Goal: Task Accomplishment & Management: Manage account settings

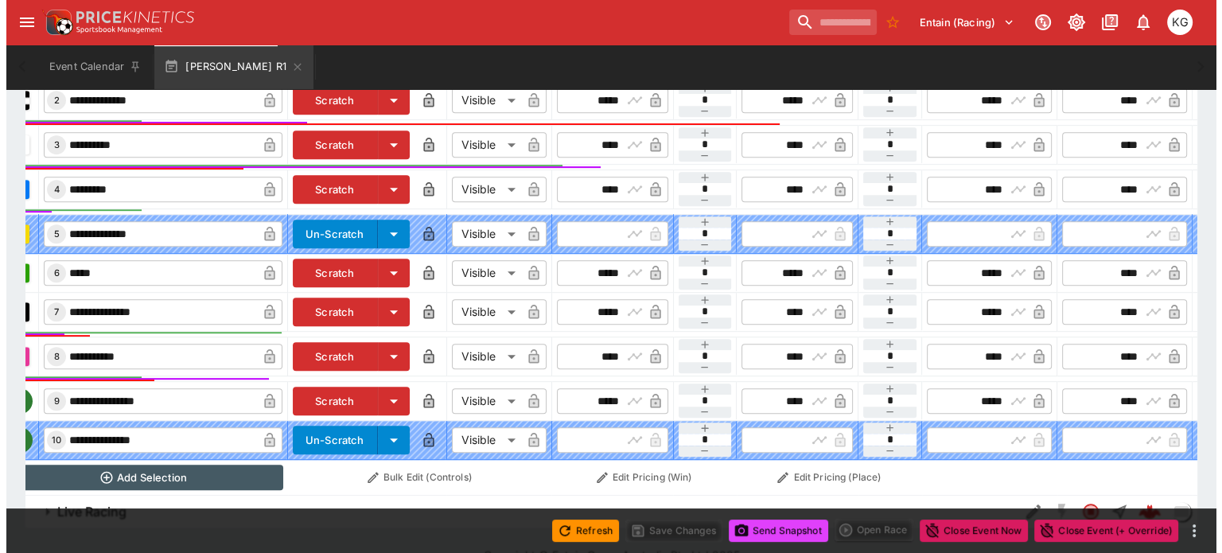
scroll to position [0, 144]
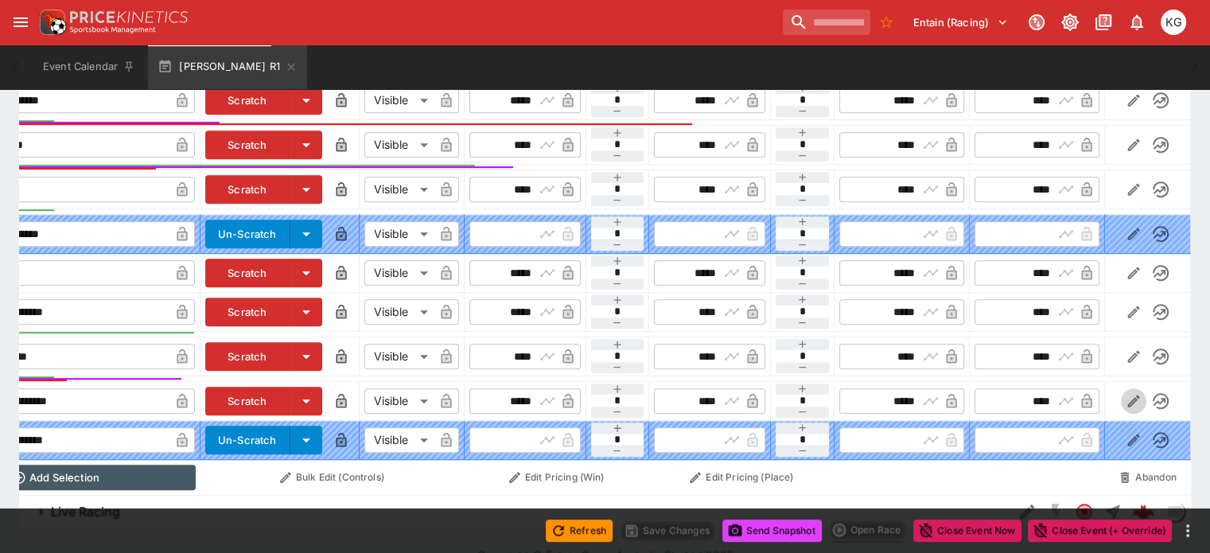
click at [1125, 393] on icon "button" at bounding box center [1133, 401] width 16 height 16
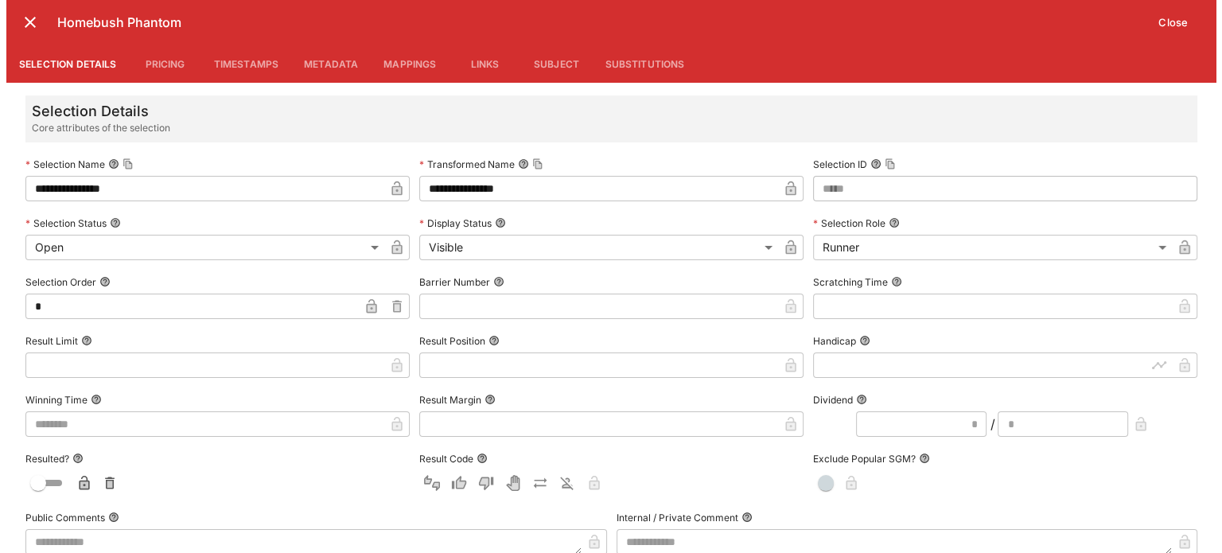
scroll to position [0, 143]
click at [426, 308] on input "text" at bounding box center [598, 305] width 363 height 25
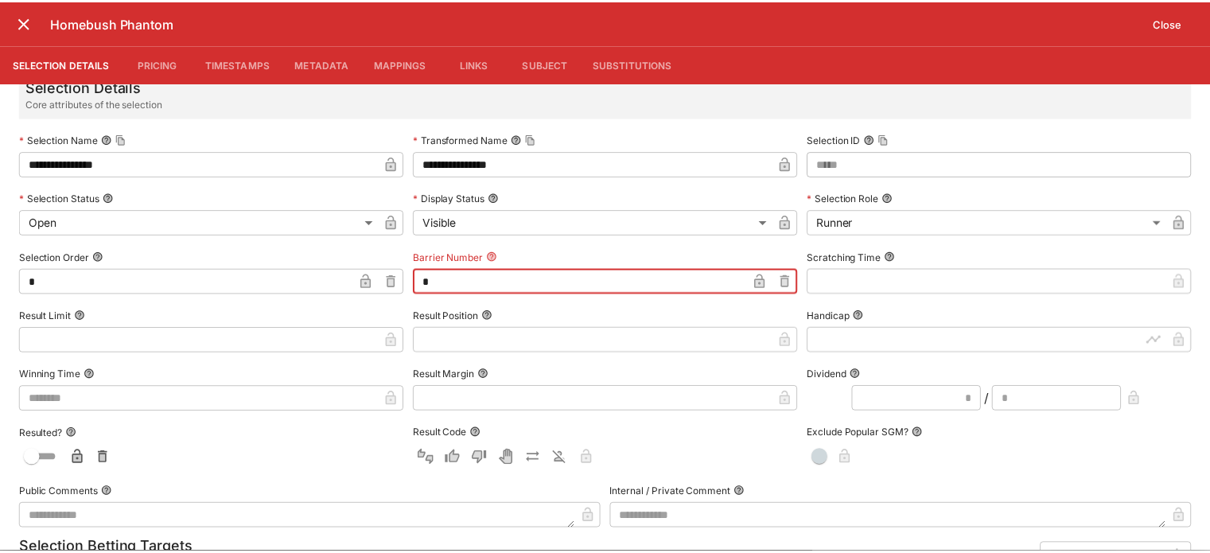
scroll to position [0, 0]
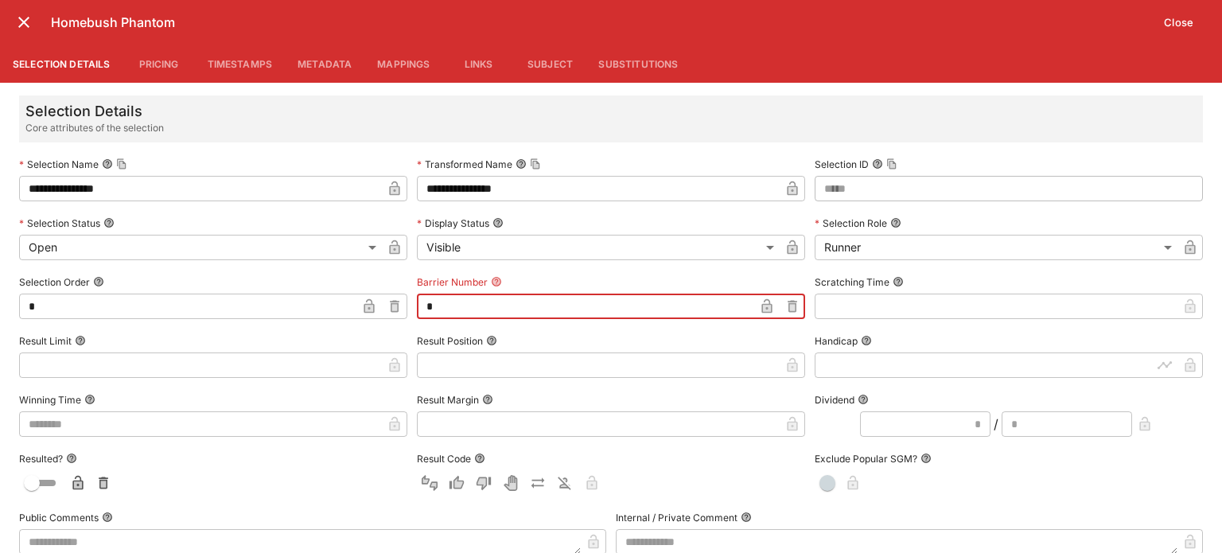
type input "*"
click at [1184, 17] on button "Close" at bounding box center [1178, 22] width 49 height 25
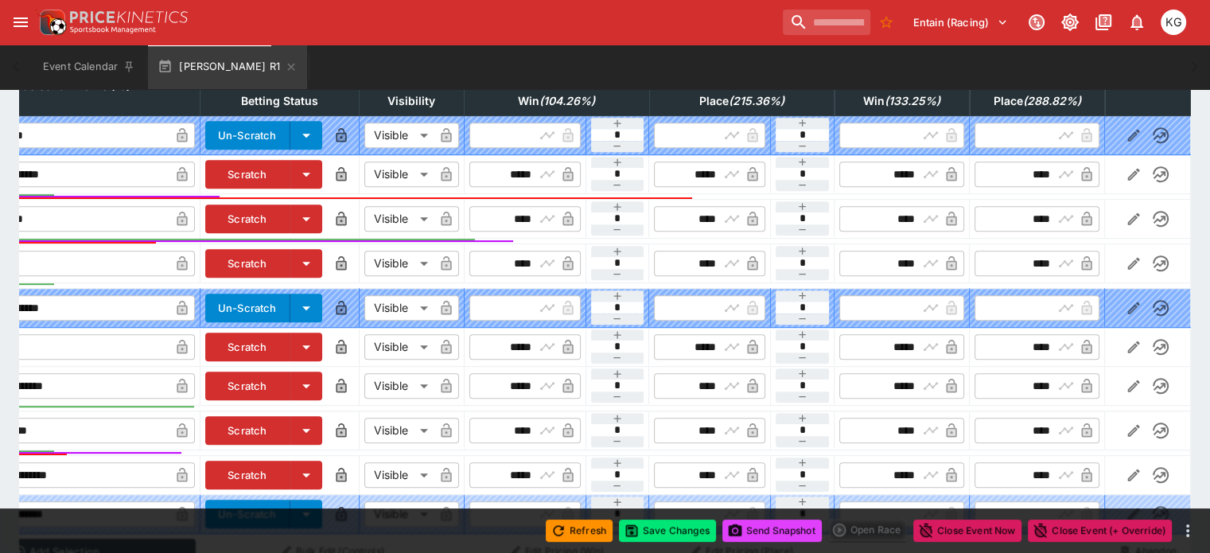
scroll to position [779, 0]
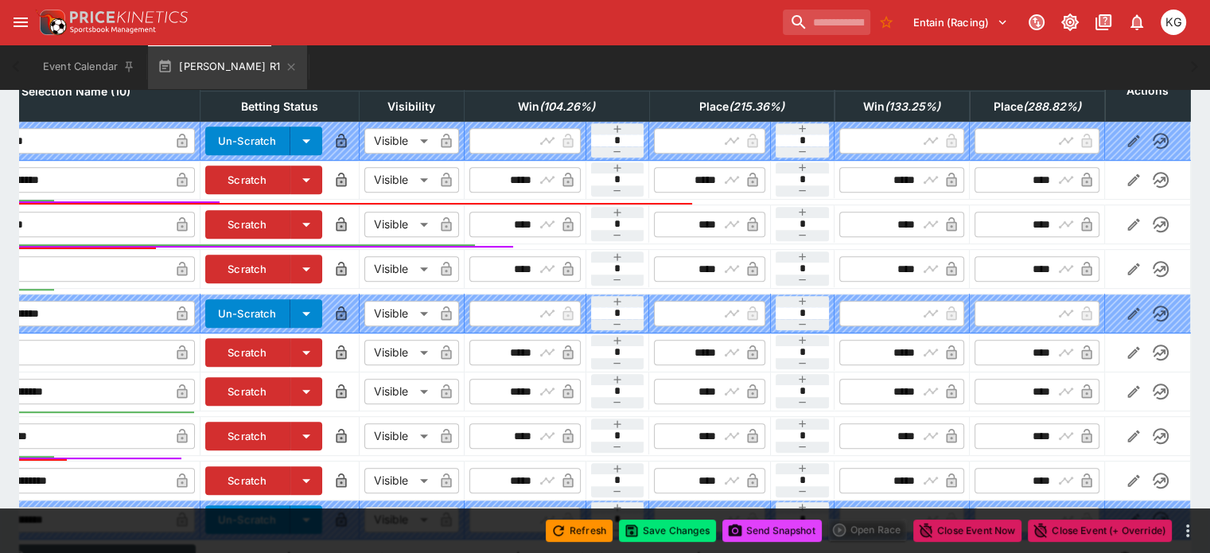
click at [118, 511] on div "Refresh Save Changes Send Snapshot Open Race Close Event Now Close Event (+ Ove…" at bounding box center [605, 530] width 1210 height 45
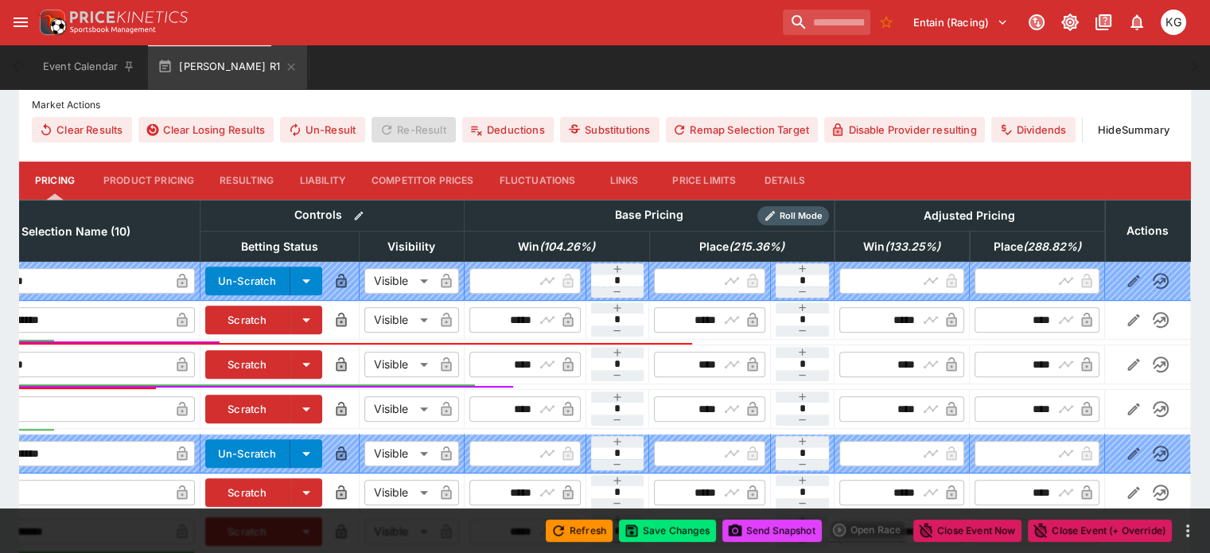
scroll to position [540, 0]
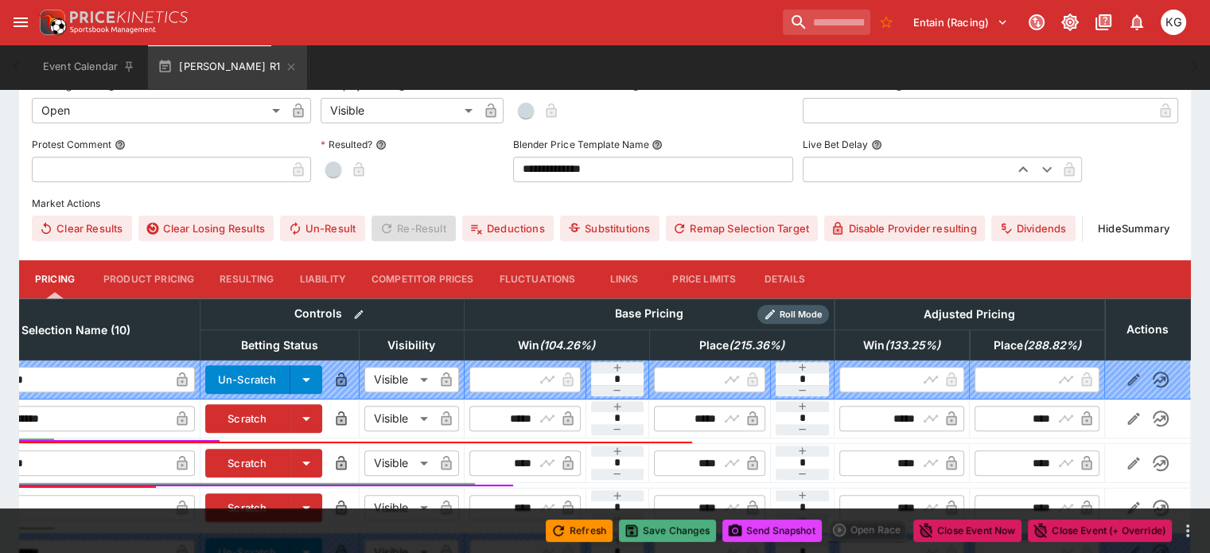
click at [675, 527] on button "Save Changes" at bounding box center [667, 530] width 97 height 22
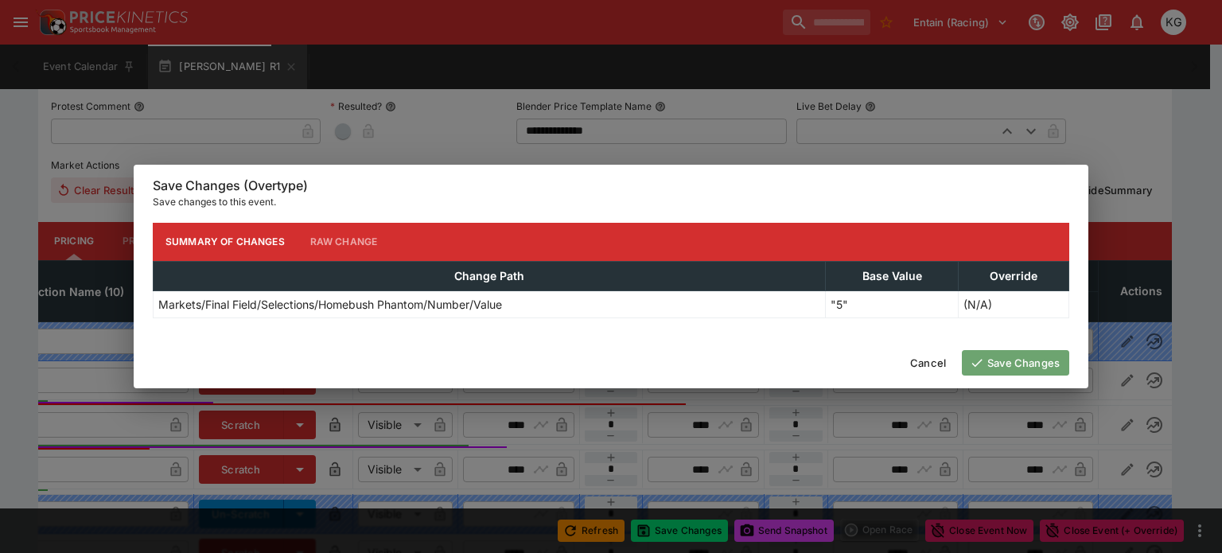
click at [1007, 363] on button "Save Changes" at bounding box center [1014, 362] width 107 height 25
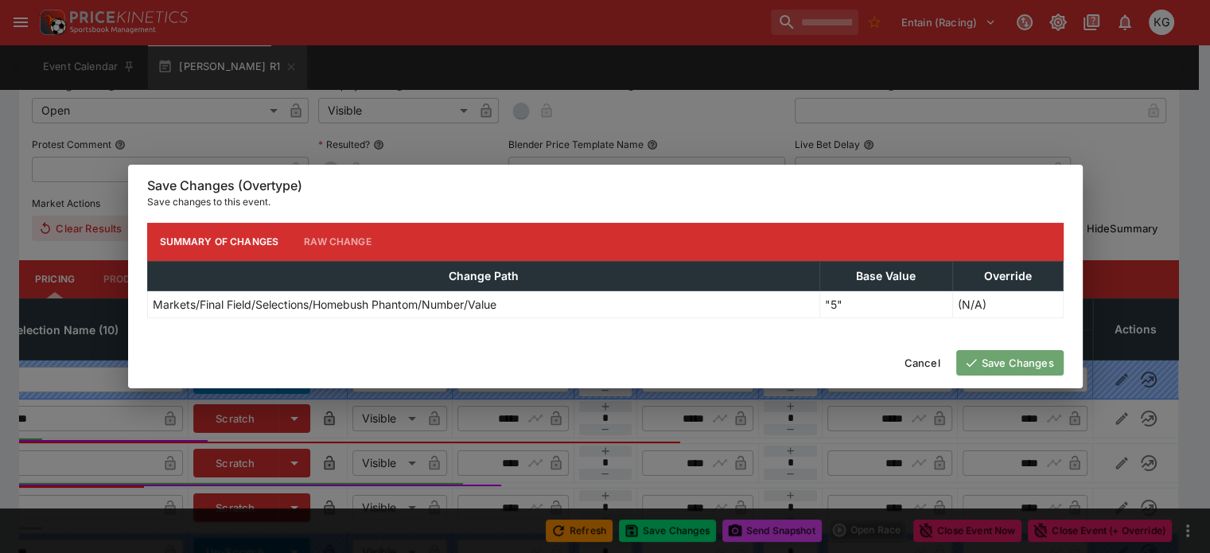
scroll to position [0, 107]
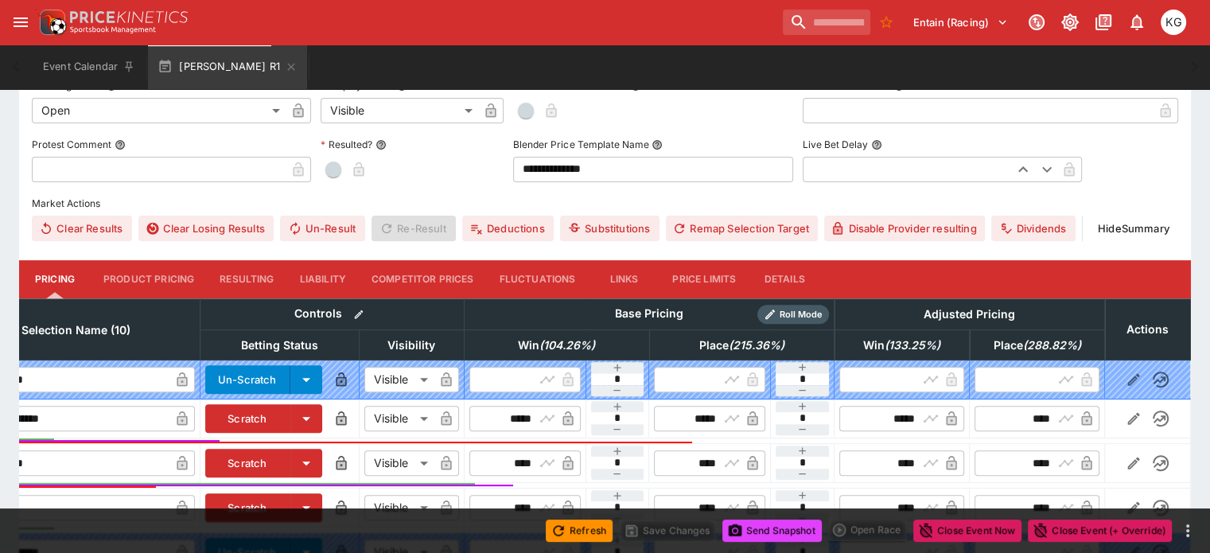
click at [761, 530] on button "Send Snapshot" at bounding box center [771, 530] width 99 height 22
click at [798, 260] on button "Details" at bounding box center [784, 279] width 72 height 38
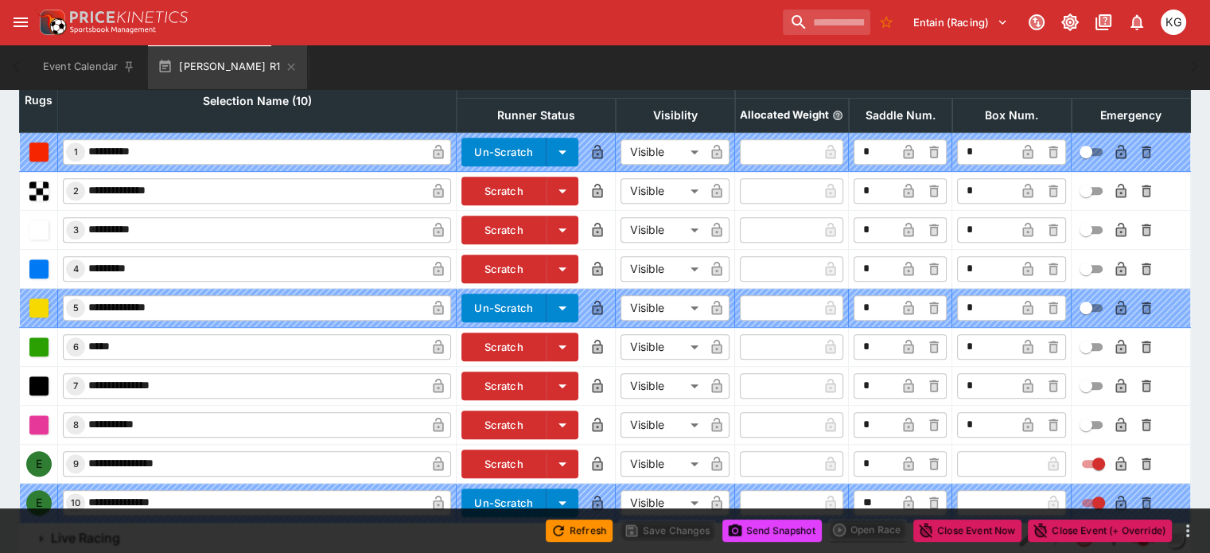
scroll to position [779, 0]
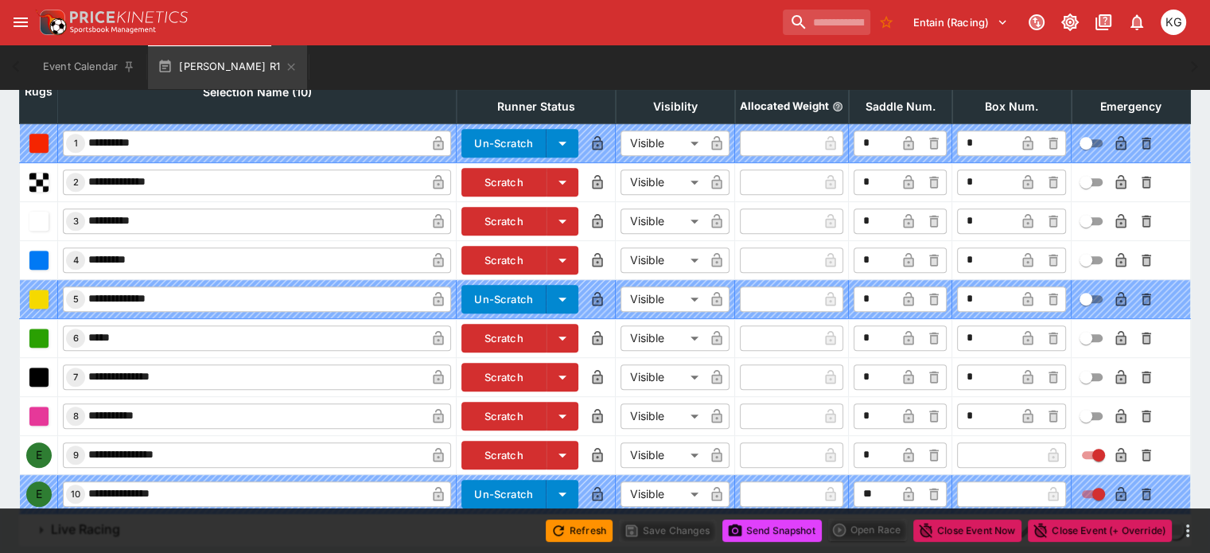
click at [973, 442] on input "text" at bounding box center [999, 454] width 84 height 25
type input "*"
click at [1024, 453] on icon "button" at bounding box center [1028, 456] width 8 height 6
click at [1117, 453] on icon "button" at bounding box center [1121, 456] width 8 height 6
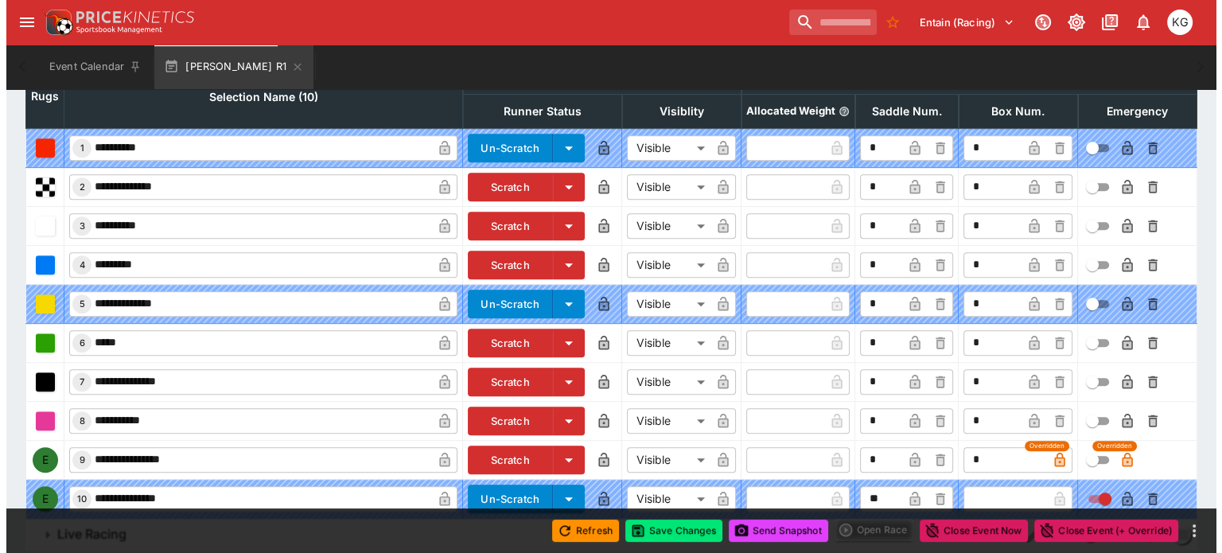
scroll to position [785, 0]
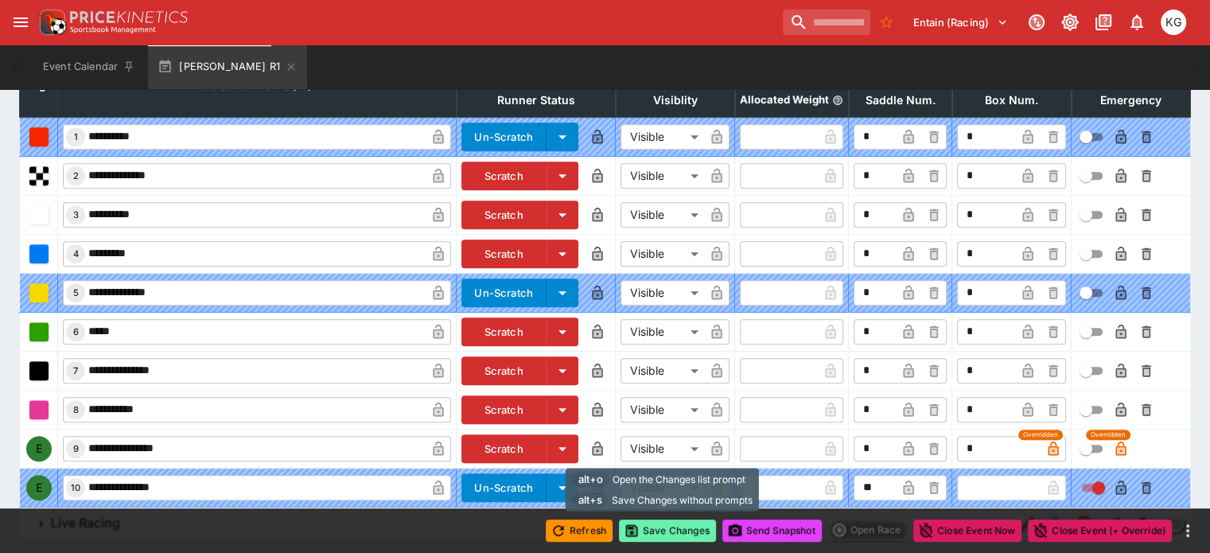
click at [664, 525] on button "Save Changes" at bounding box center [667, 530] width 97 height 22
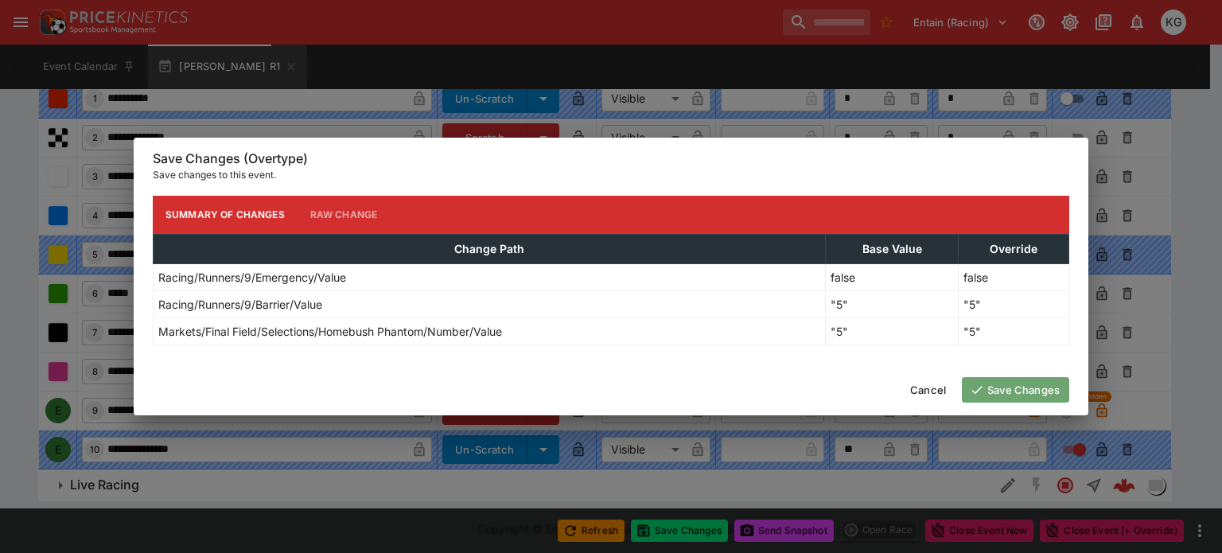
click at [1033, 389] on button "Save Changes" at bounding box center [1014, 389] width 107 height 25
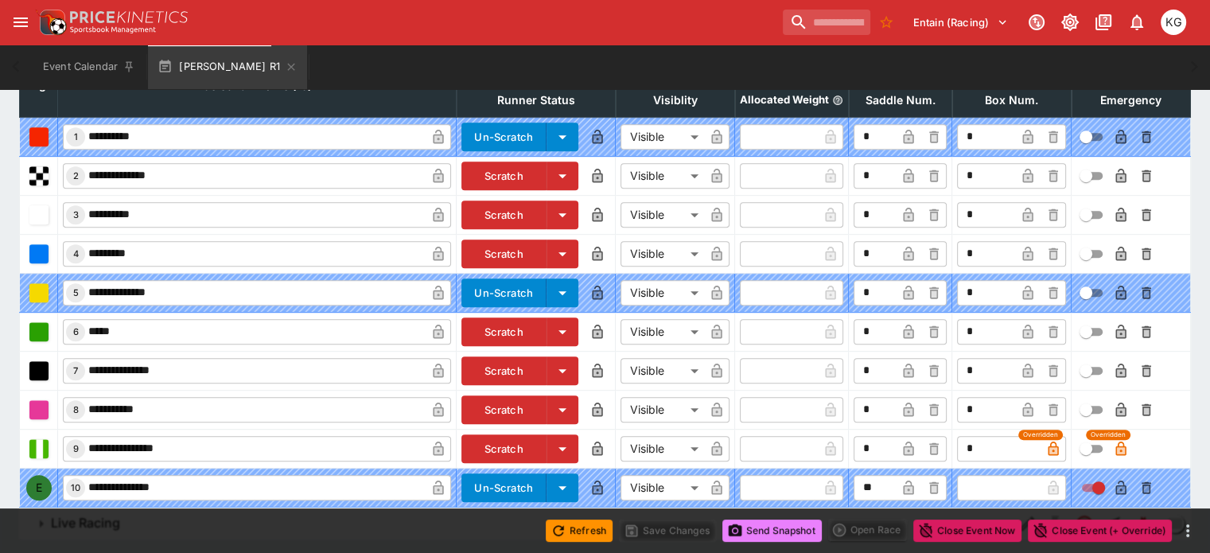
click at [776, 529] on button "Send Snapshot" at bounding box center [771, 530] width 99 height 22
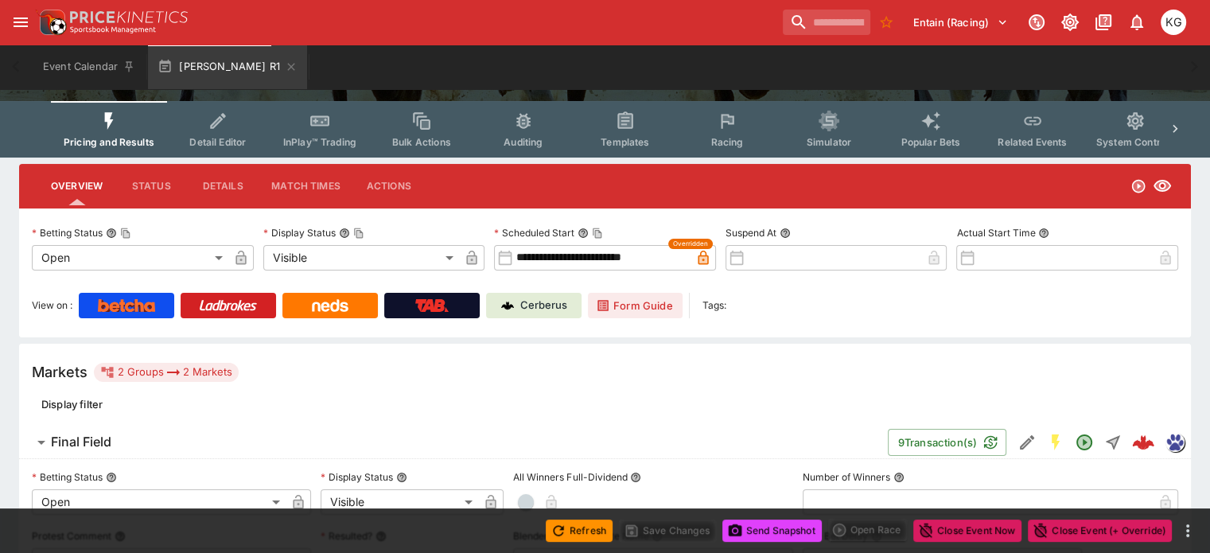
scroll to position [0, 0]
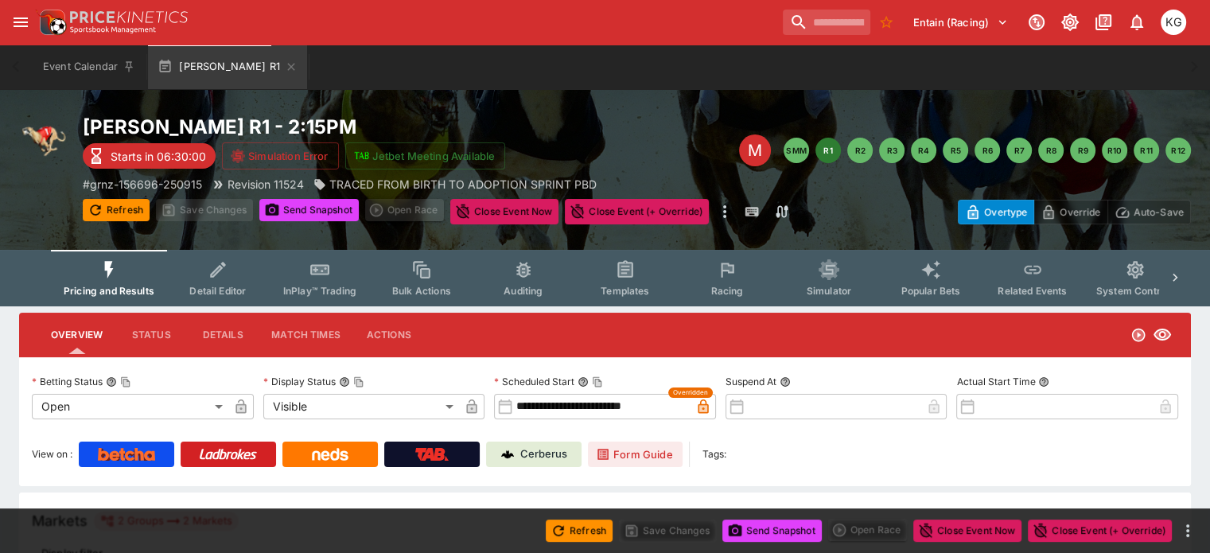
click at [740, 286] on span "Racing" at bounding box center [726, 291] width 33 height 12
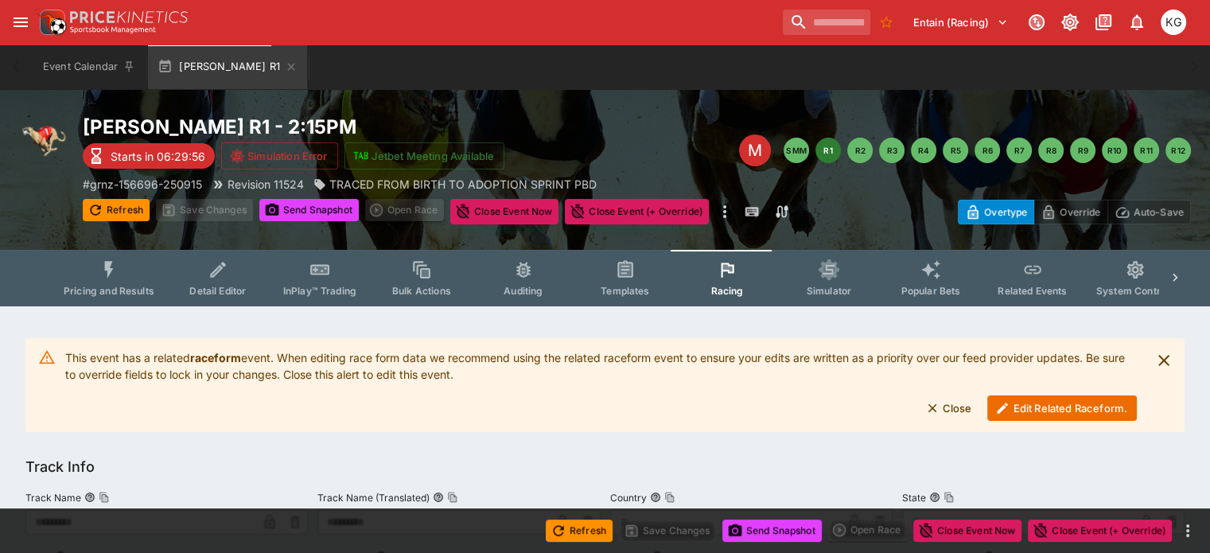
click at [1056, 406] on button "Edit Related Raceform." at bounding box center [1062, 407] width 150 height 25
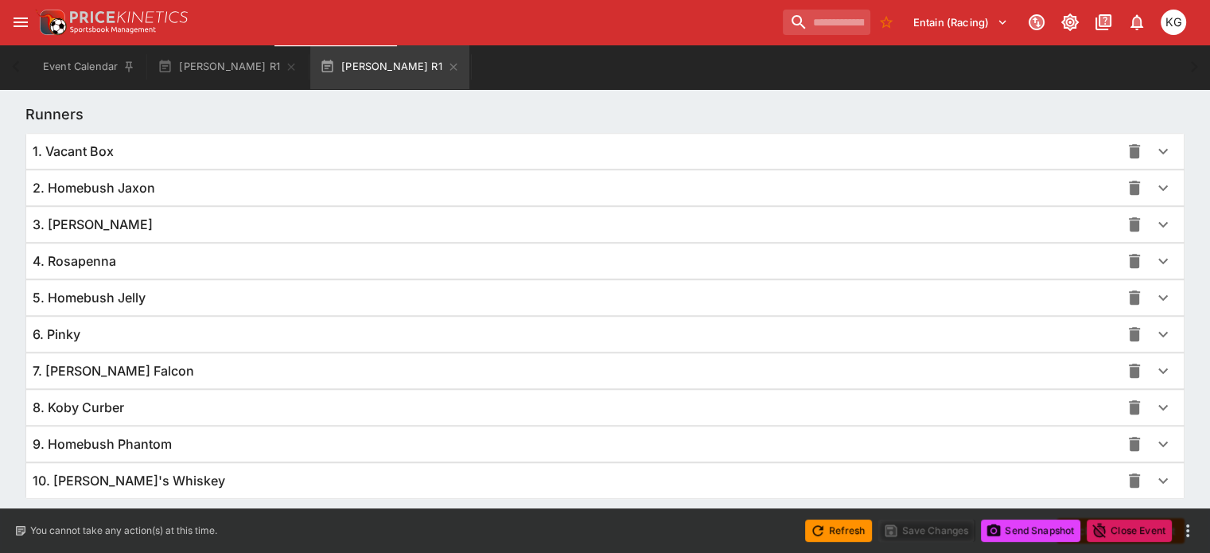
scroll to position [1161, 0]
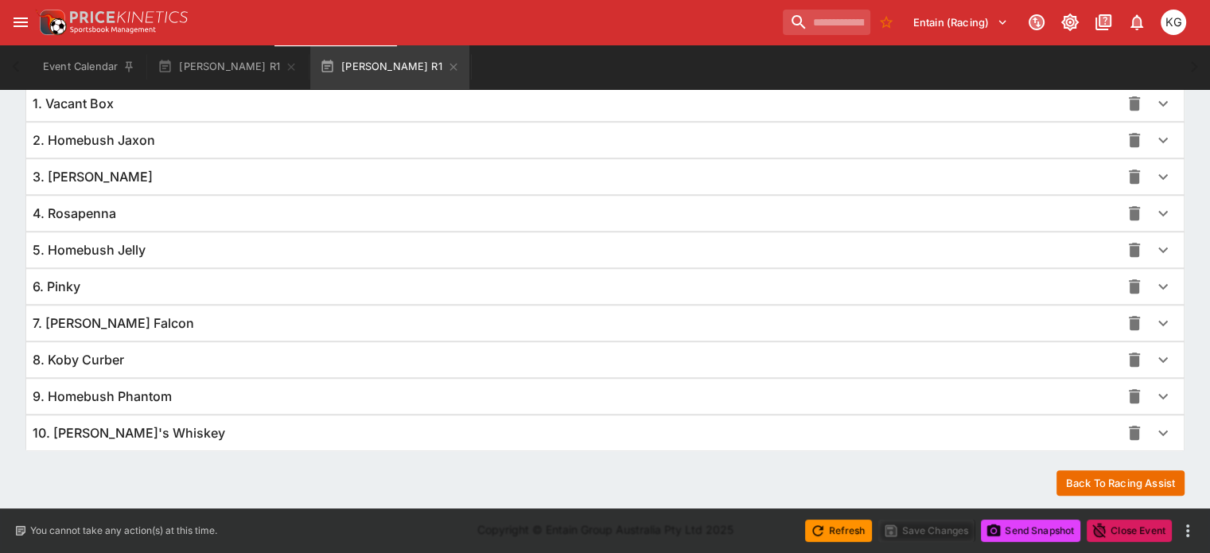
click at [1158, 394] on icon "button" at bounding box center [1163, 397] width 10 height 6
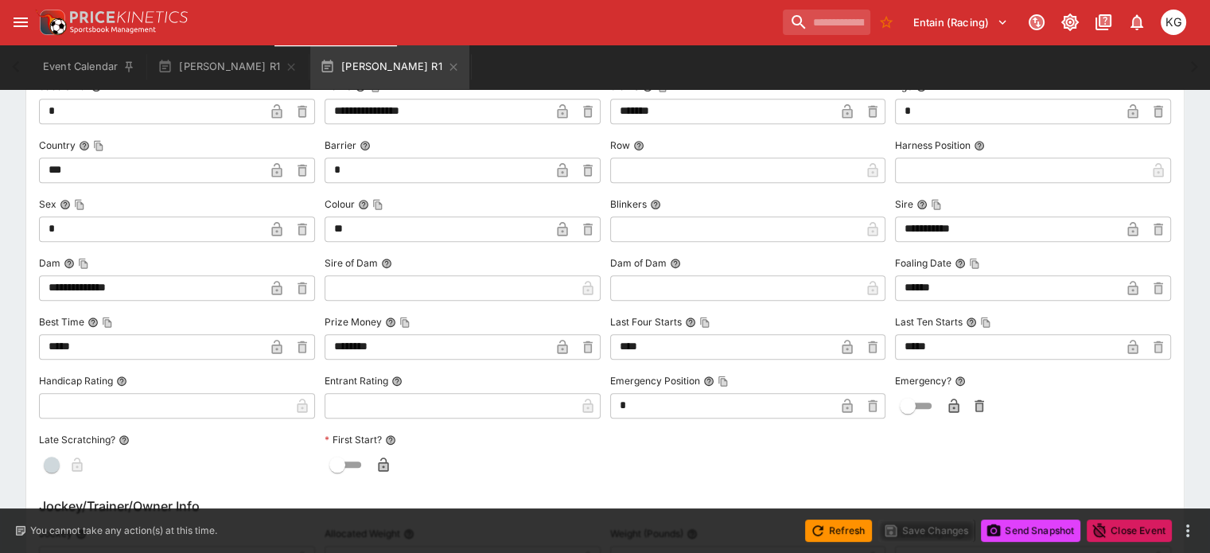
scroll to position [1559, 0]
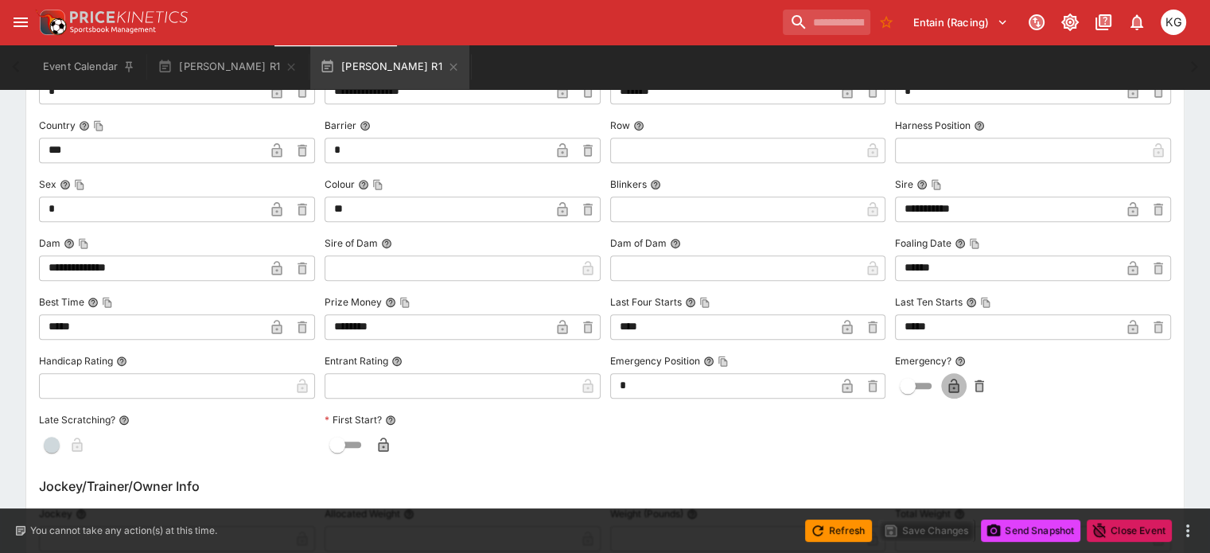
click at [950, 384] on icon "button" at bounding box center [954, 387] width 8 height 6
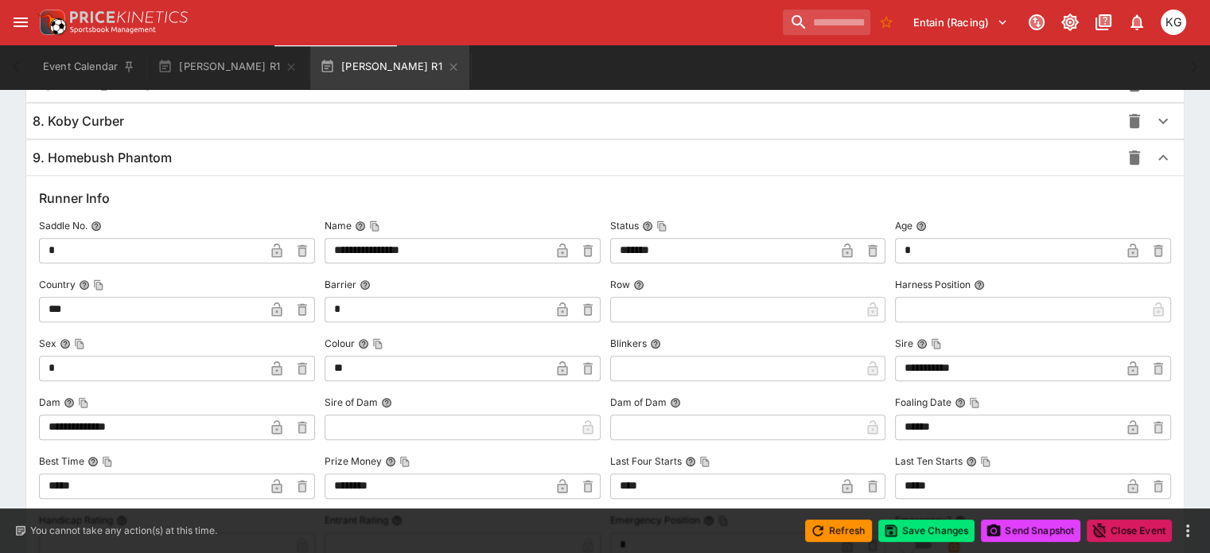
scroll to position [1479, 0]
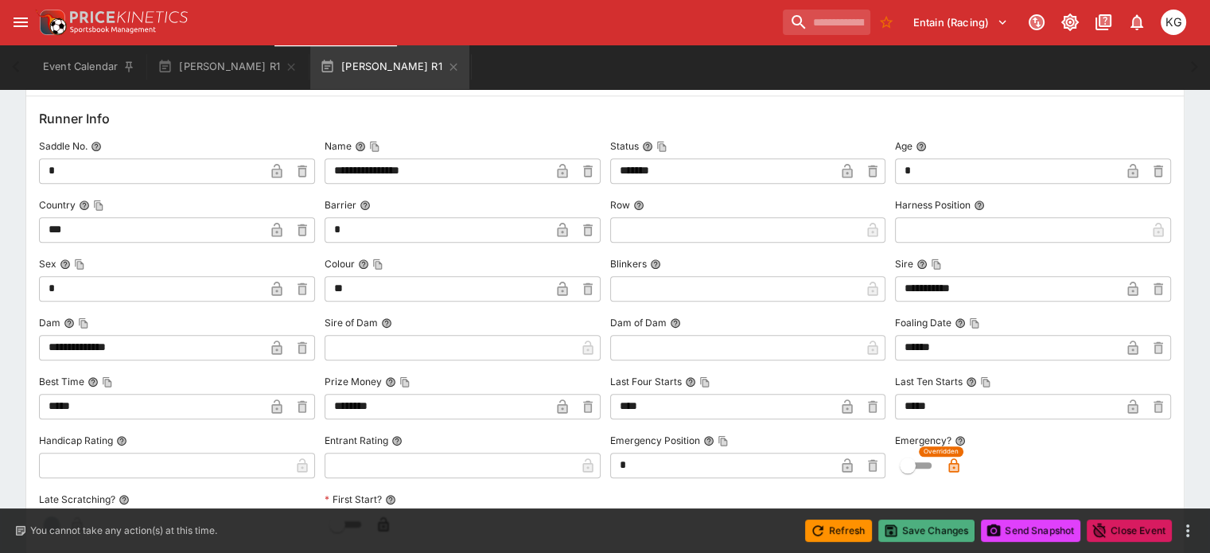
click at [920, 531] on button "Save Changes" at bounding box center [926, 530] width 97 height 22
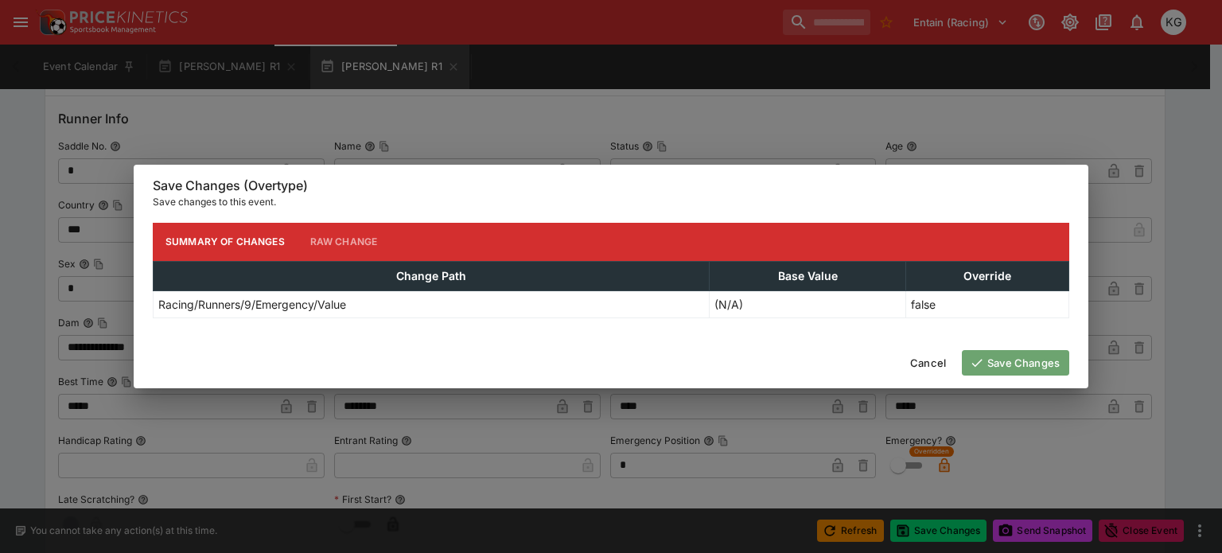
click at [1039, 356] on button "Save Changes" at bounding box center [1014, 362] width 107 height 25
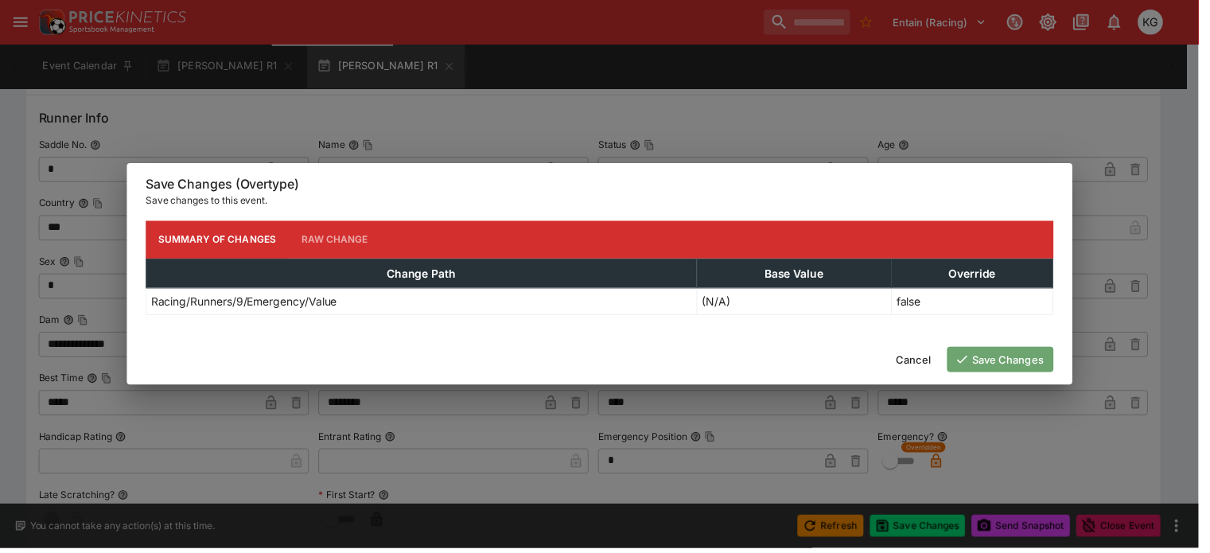
scroll to position [0, 0]
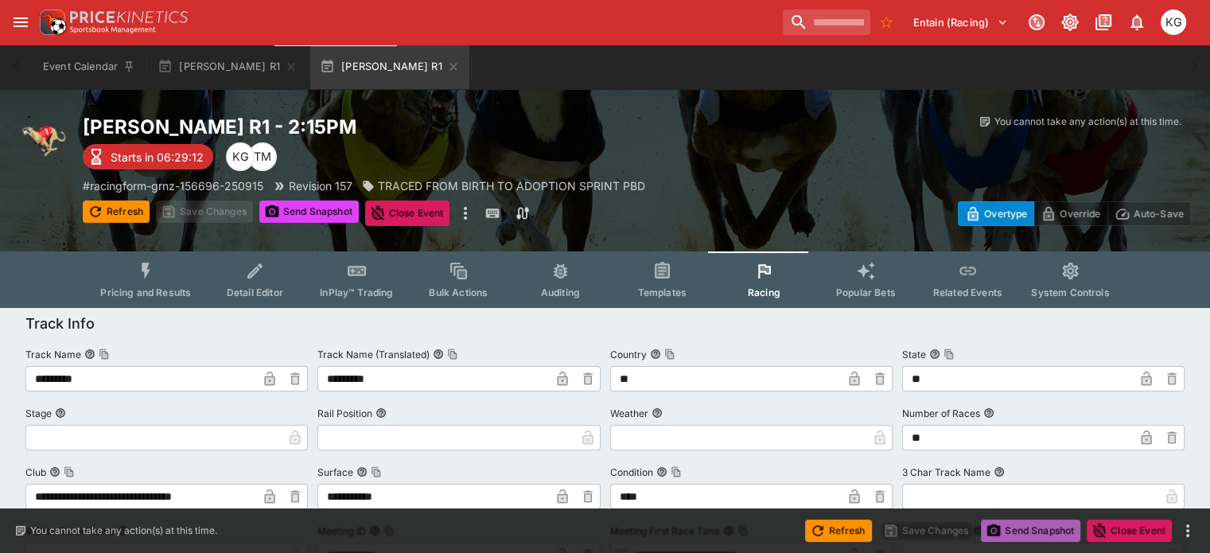
click at [1025, 522] on button "Send Snapshot" at bounding box center [1030, 530] width 99 height 22
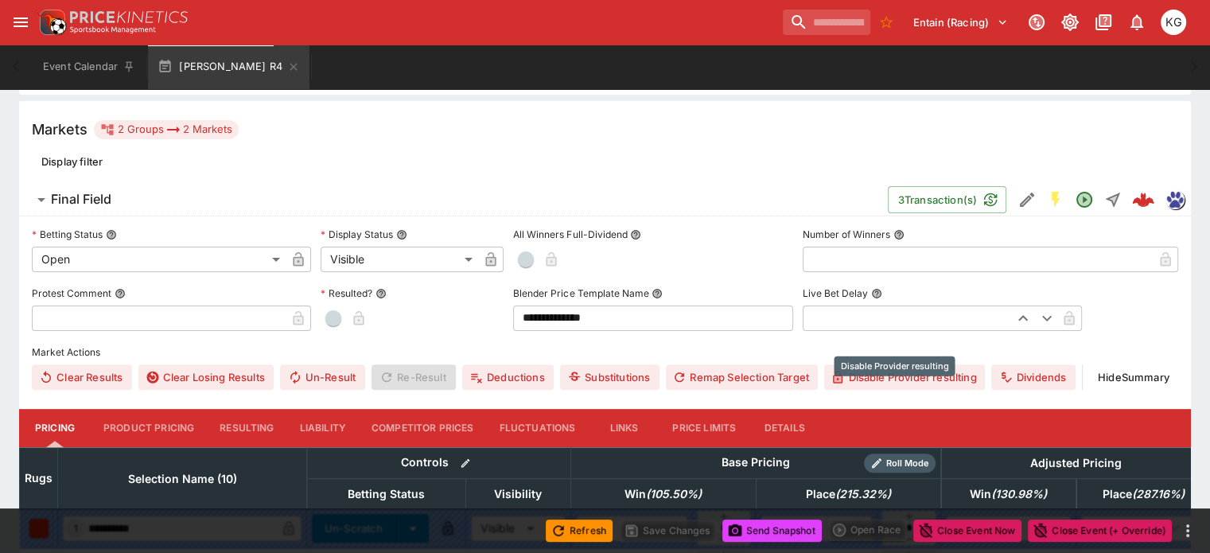
scroll to position [477, 0]
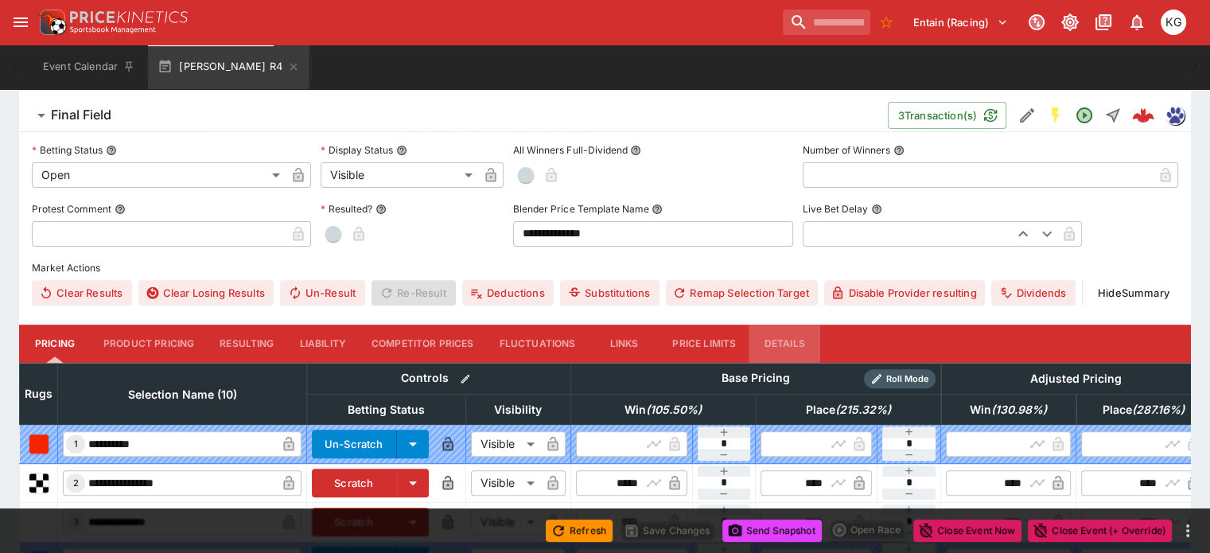
click at [812, 324] on button "Details" at bounding box center [784, 343] width 72 height 38
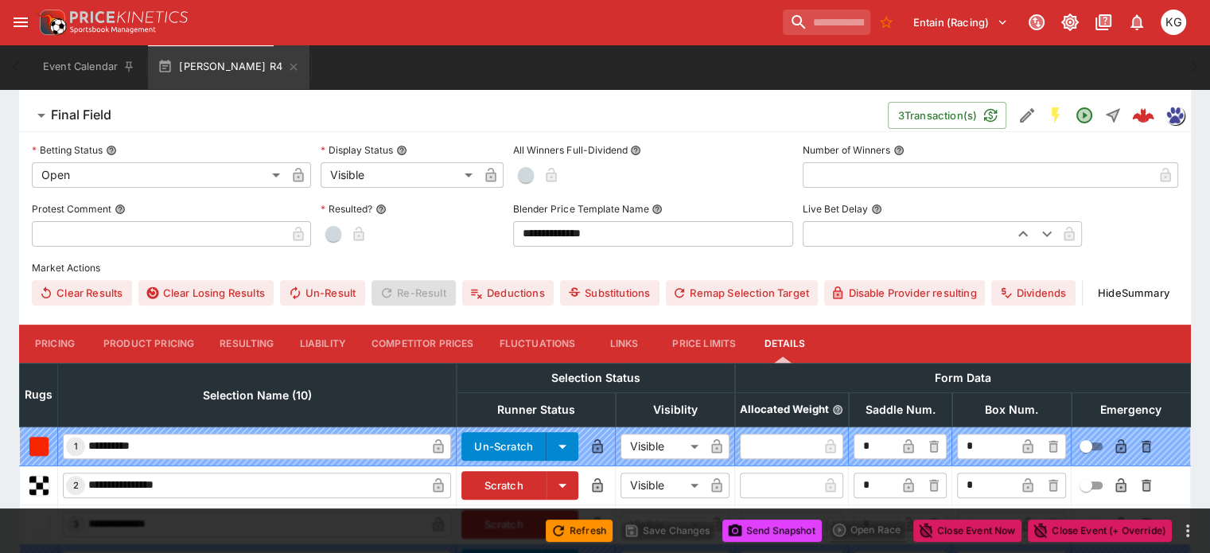
click at [1018, 138] on label "Number of Winners" at bounding box center [989, 150] width 375 height 24
click at [904, 145] on button "Number of Winners" at bounding box center [898, 150] width 11 height 11
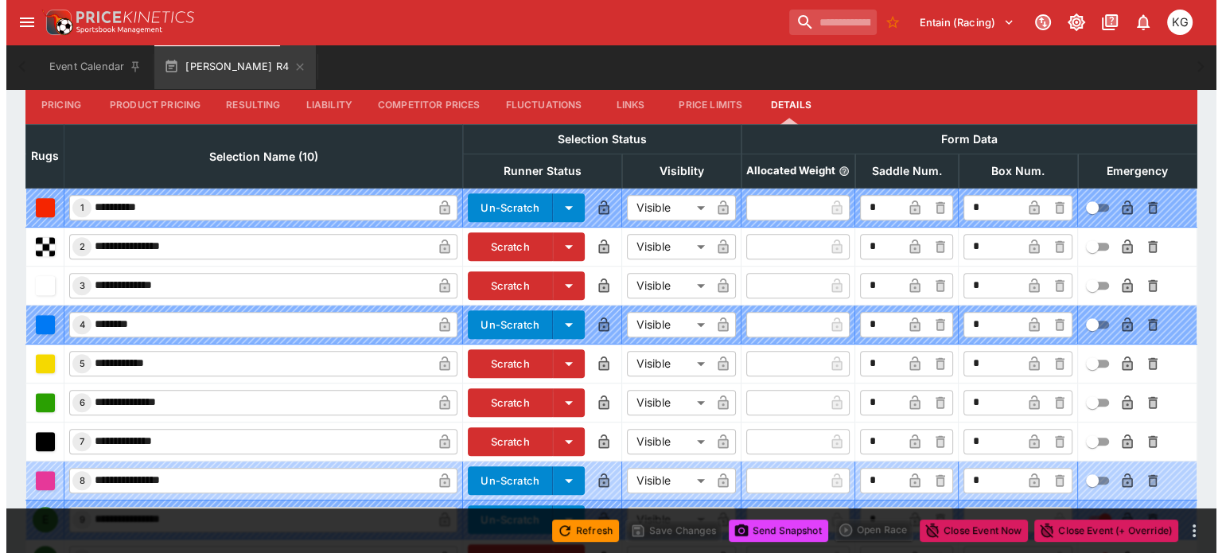
scroll to position [787, 0]
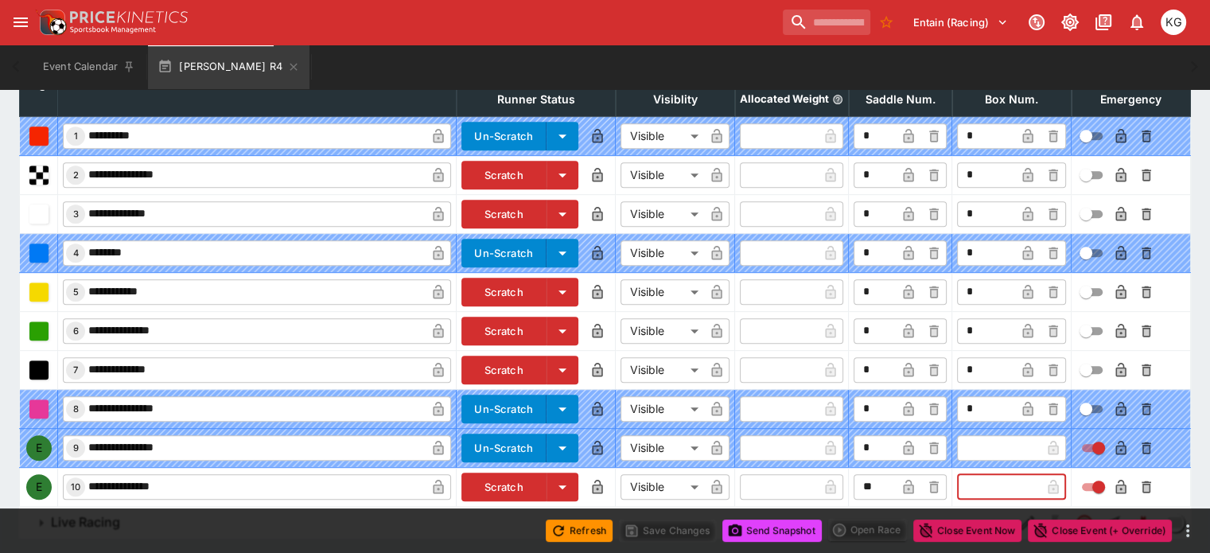
click at [957, 474] on input "text" at bounding box center [999, 486] width 84 height 25
type input "*"
click at [1024, 485] on icon "button" at bounding box center [1028, 488] width 8 height 6
click at [1117, 485] on icon "button" at bounding box center [1121, 488] width 8 height 6
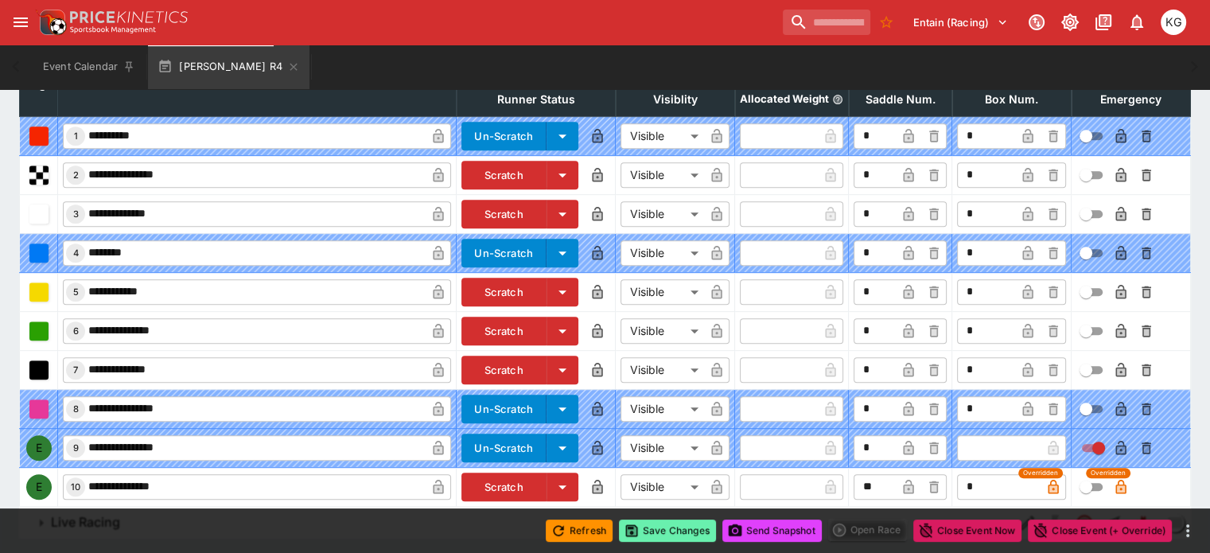
click at [669, 534] on button "Save Changes" at bounding box center [667, 530] width 97 height 22
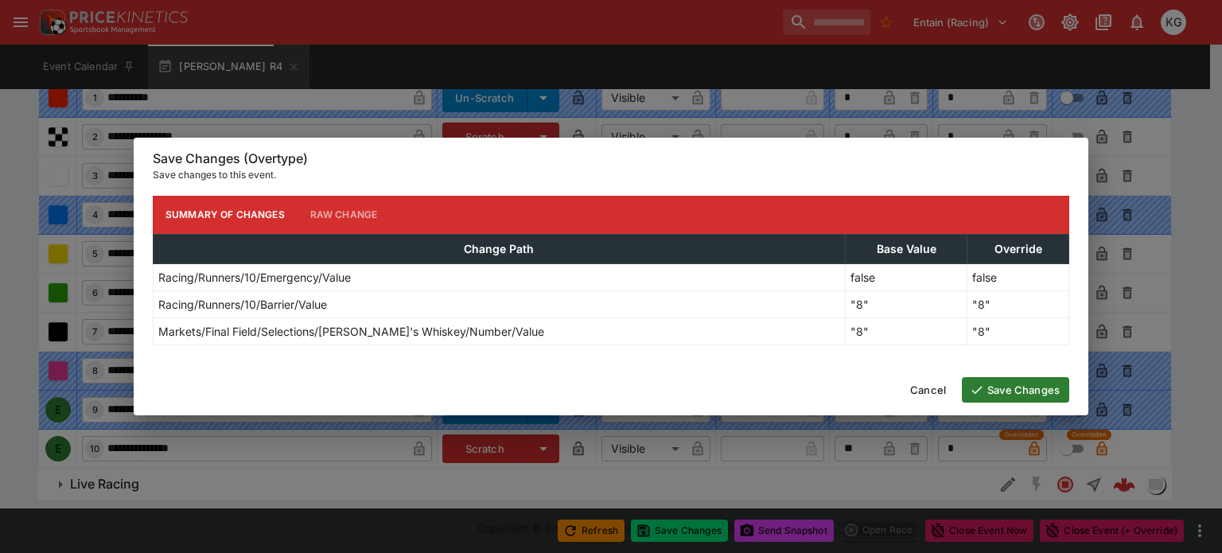
click at [1034, 381] on button "Save Changes" at bounding box center [1014, 389] width 107 height 25
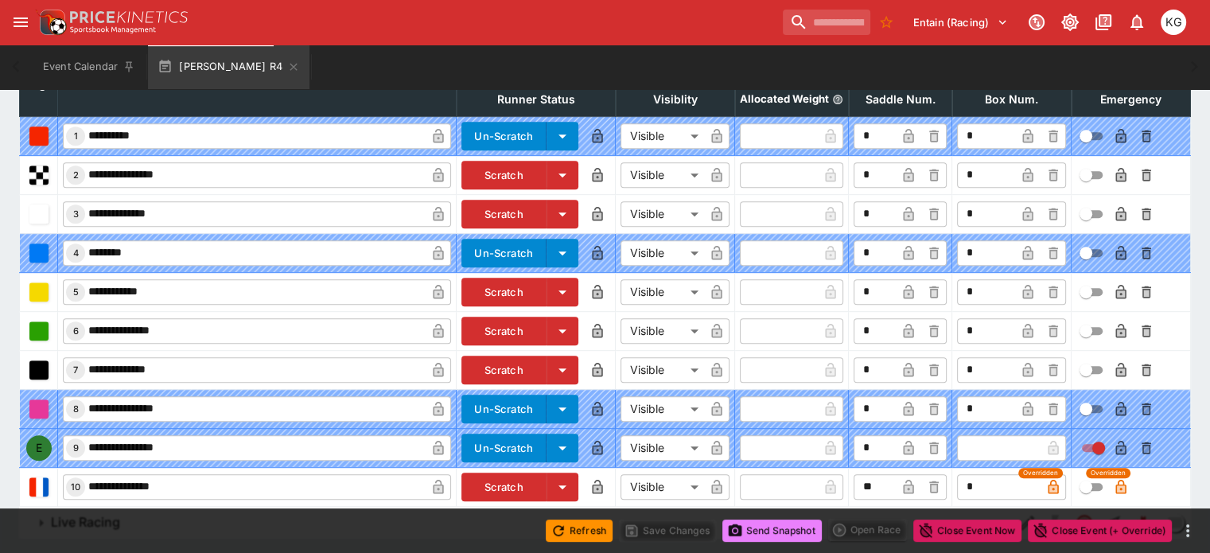
click at [772, 523] on button "Send Snapshot" at bounding box center [771, 530] width 99 height 22
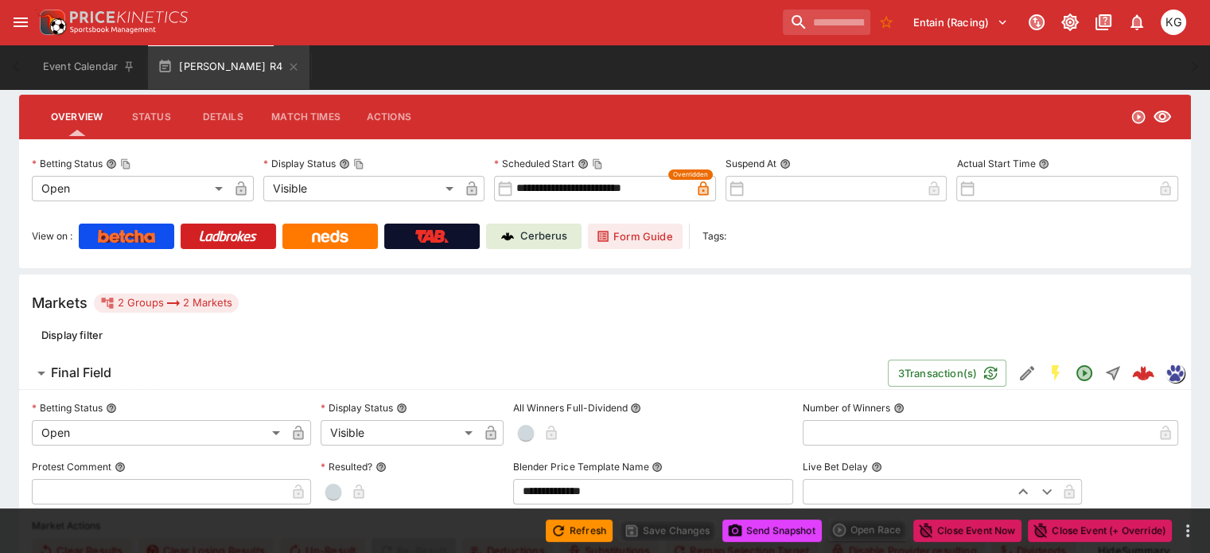
scroll to position [151, 0]
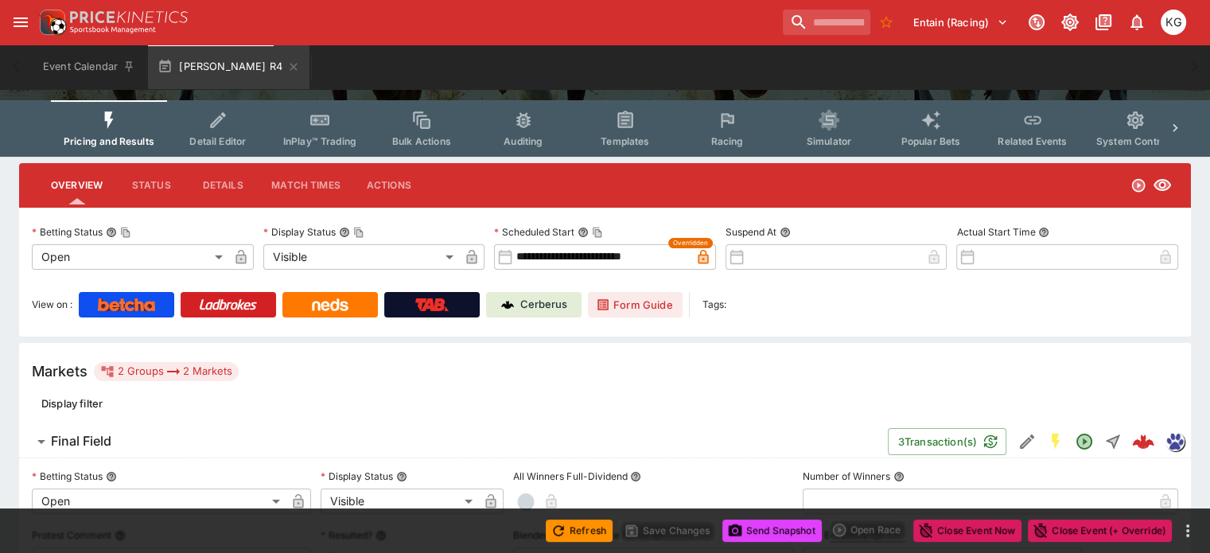
click at [732, 138] on span "Racing" at bounding box center [726, 141] width 33 height 12
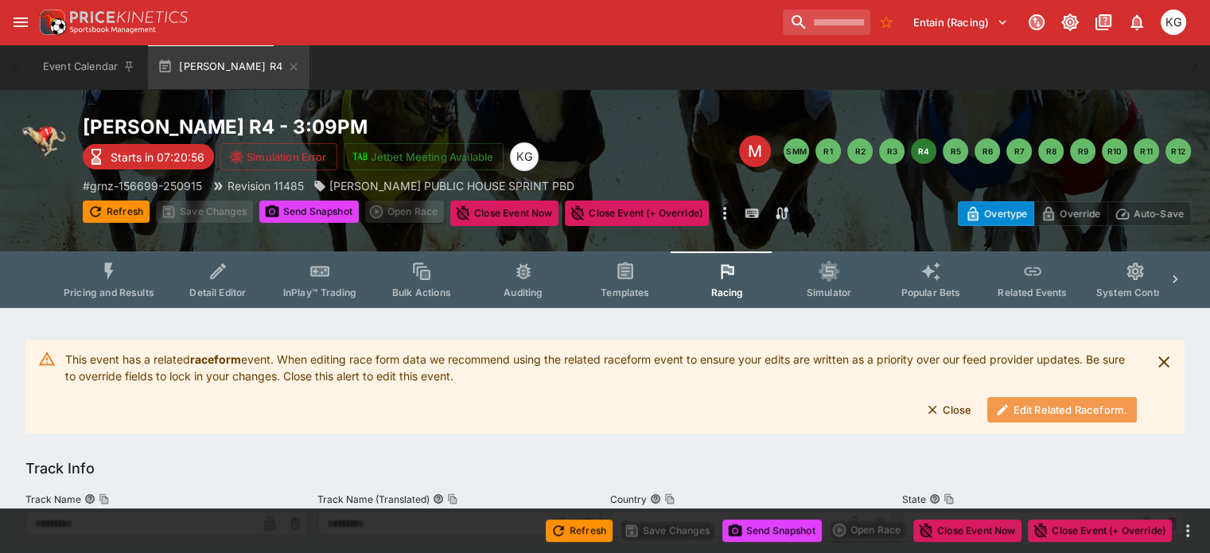
click at [1018, 402] on button "Edit Related Raceform." at bounding box center [1062, 409] width 150 height 25
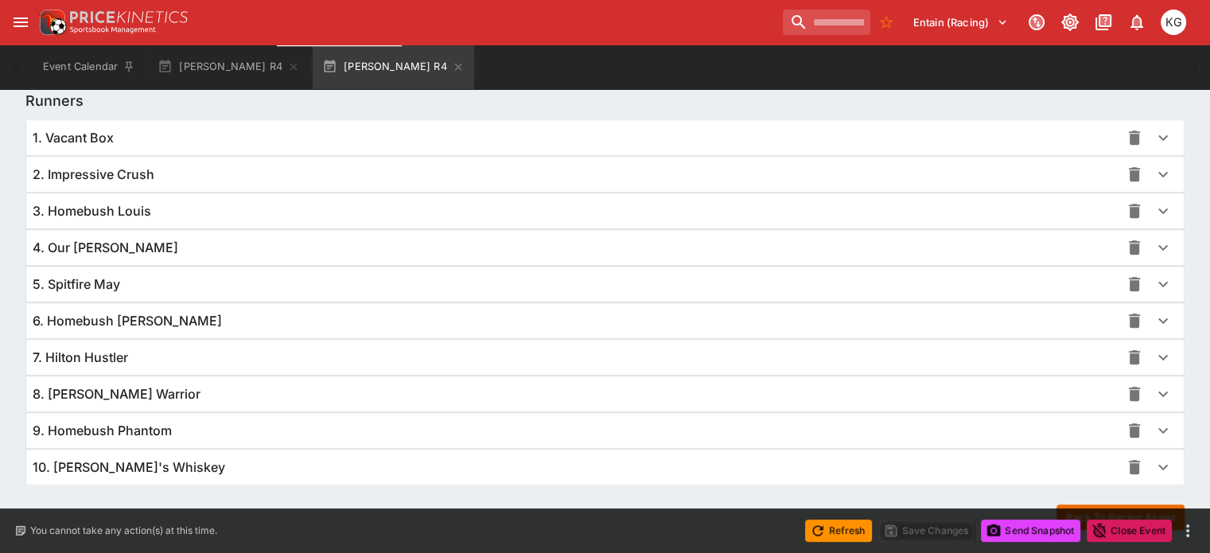
scroll to position [1161, 0]
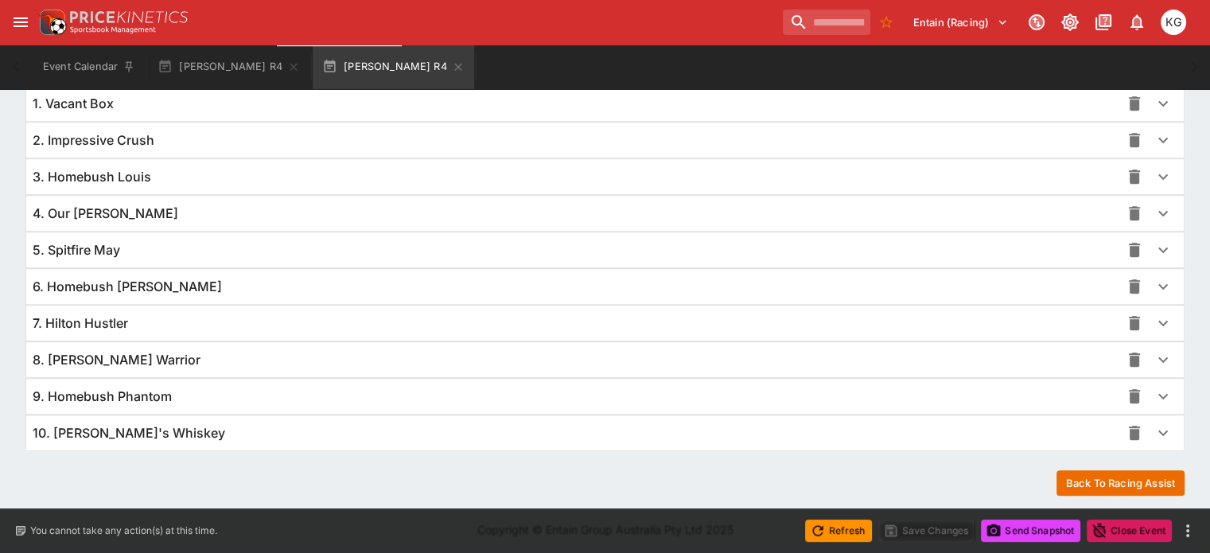
click at [1158, 430] on icon "button" at bounding box center [1163, 433] width 10 height 6
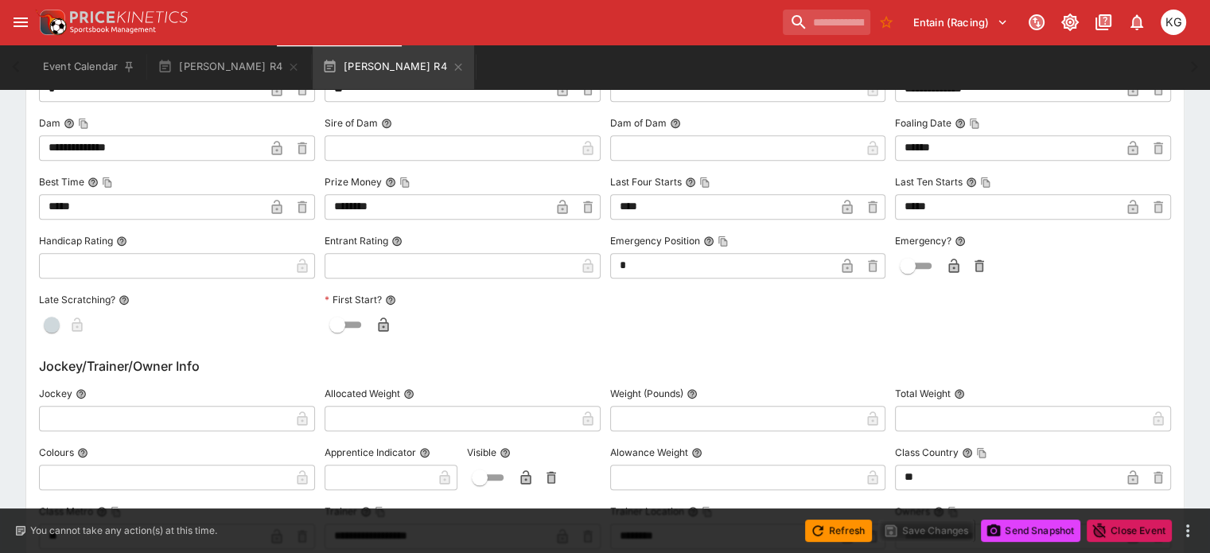
scroll to position [1718, 0]
click at [949, 260] on icon "button" at bounding box center [954, 263] width 10 height 14
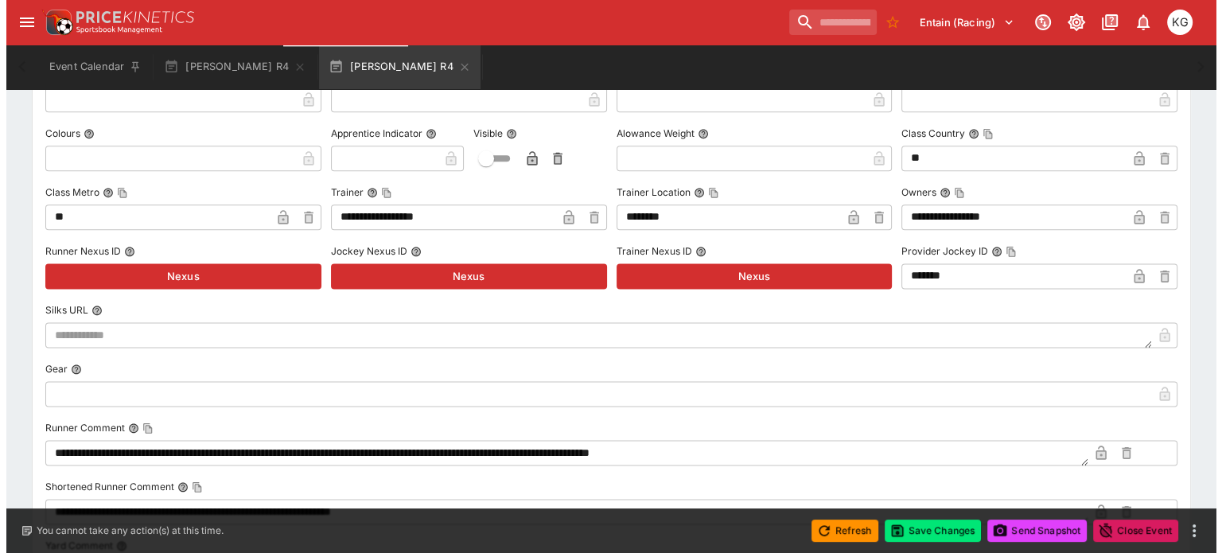
scroll to position [2036, 0]
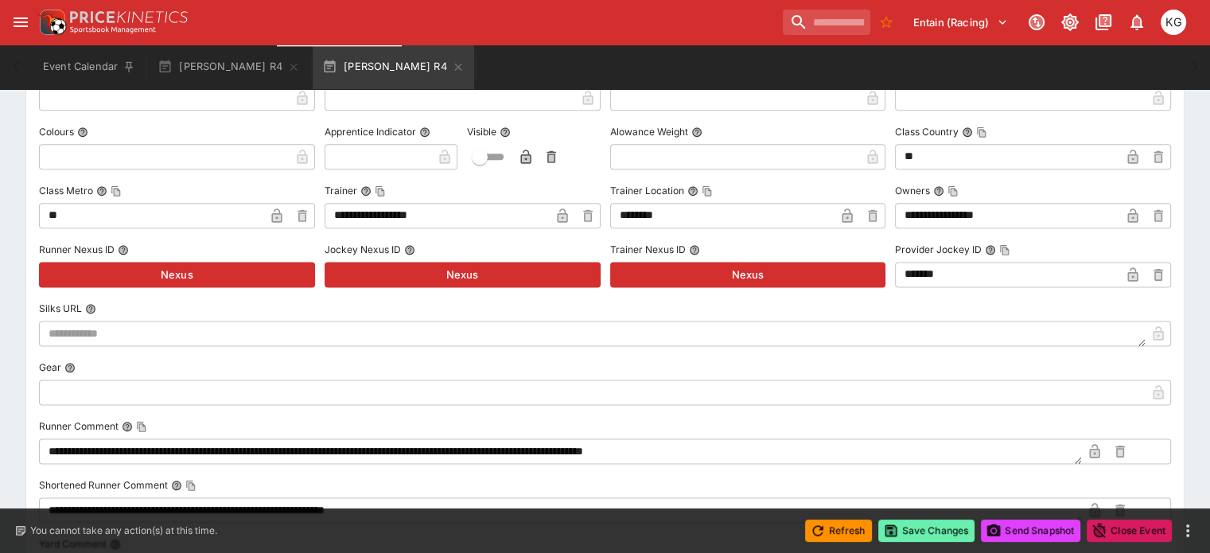
click at [923, 529] on button "Save Changes" at bounding box center [926, 530] width 97 height 22
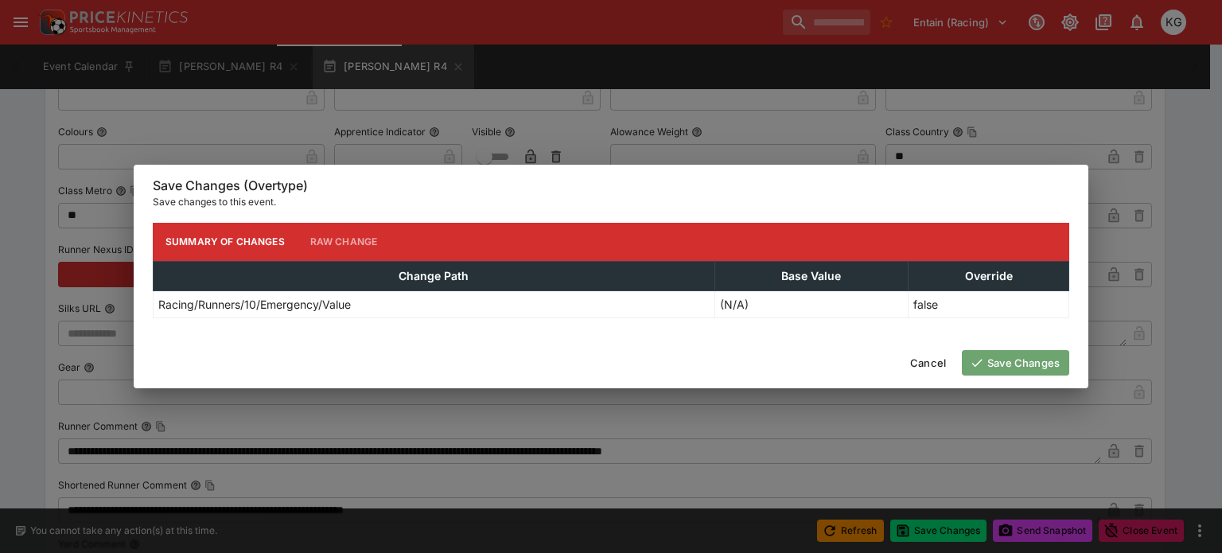
click at [1000, 361] on button "Save Changes" at bounding box center [1014, 362] width 107 height 25
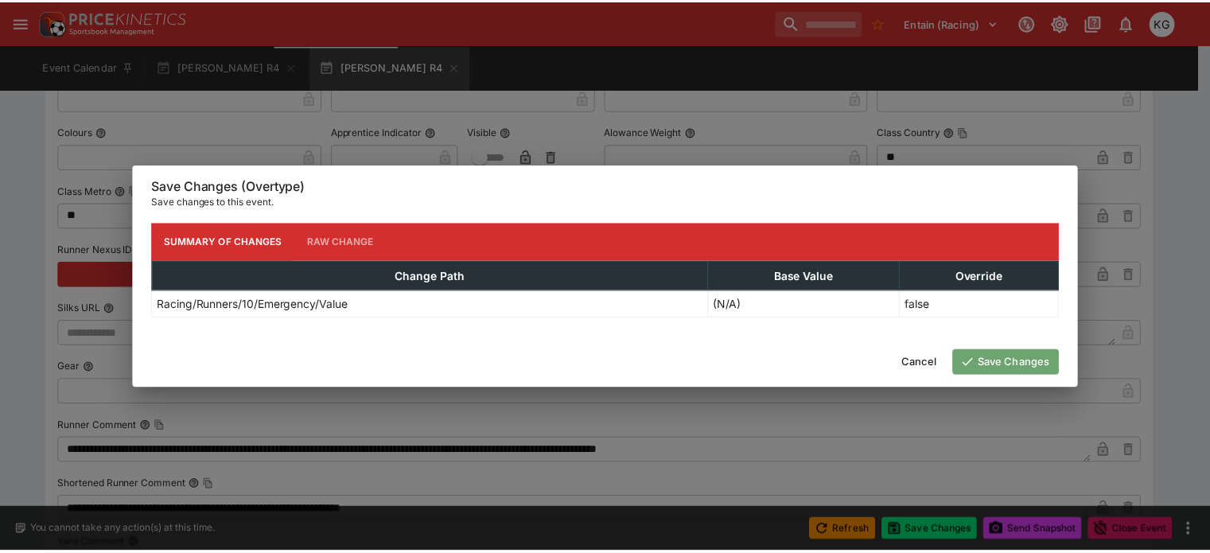
scroll to position [0, 0]
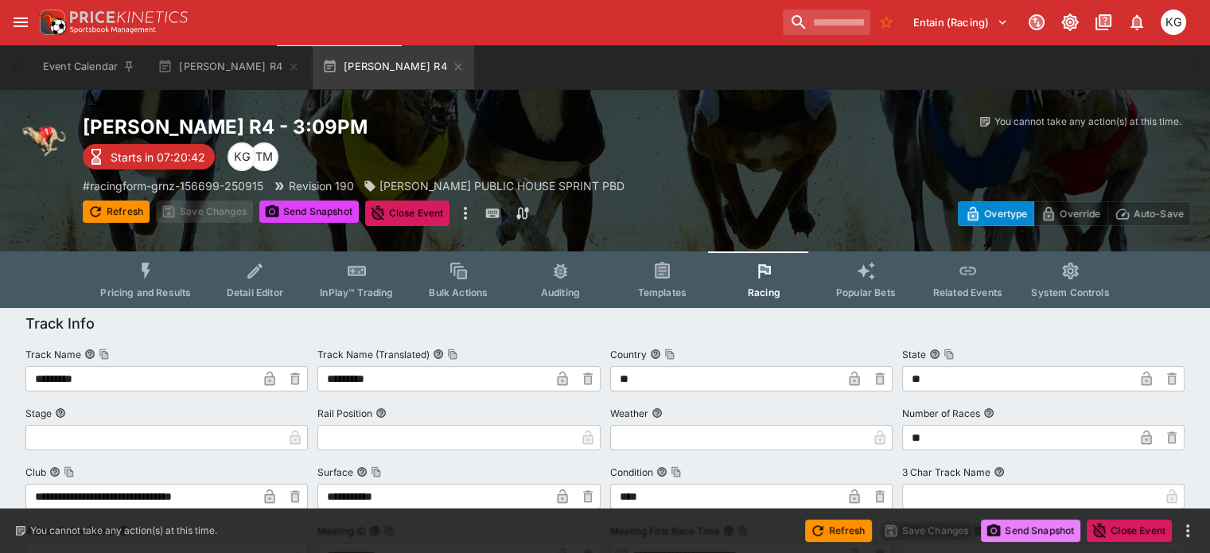
click at [1022, 531] on button "Send Snapshot" at bounding box center [1030, 530] width 99 height 22
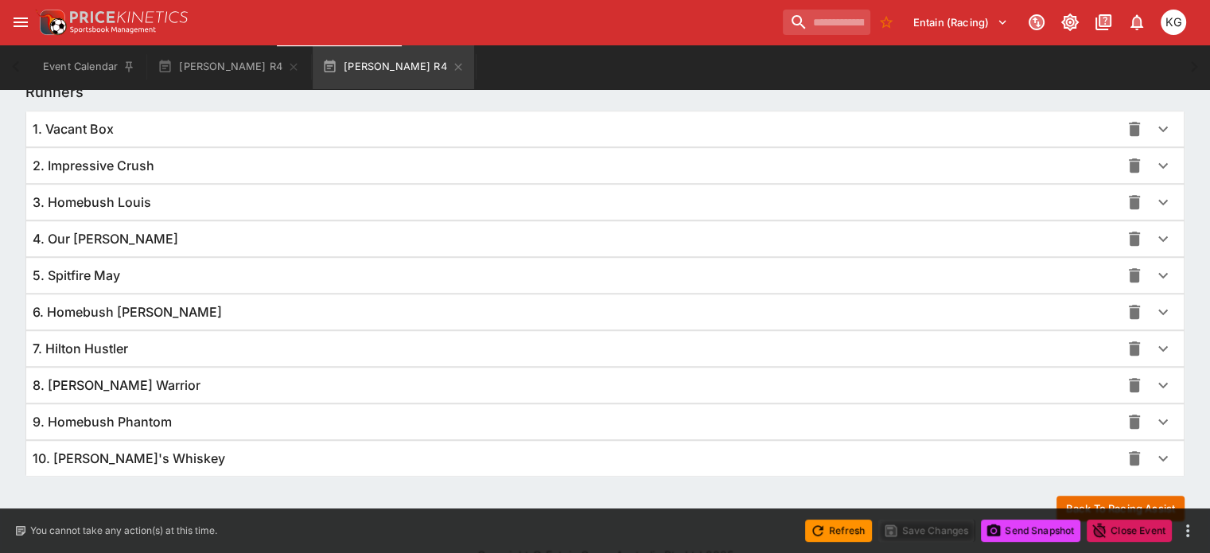
scroll to position [1161, 0]
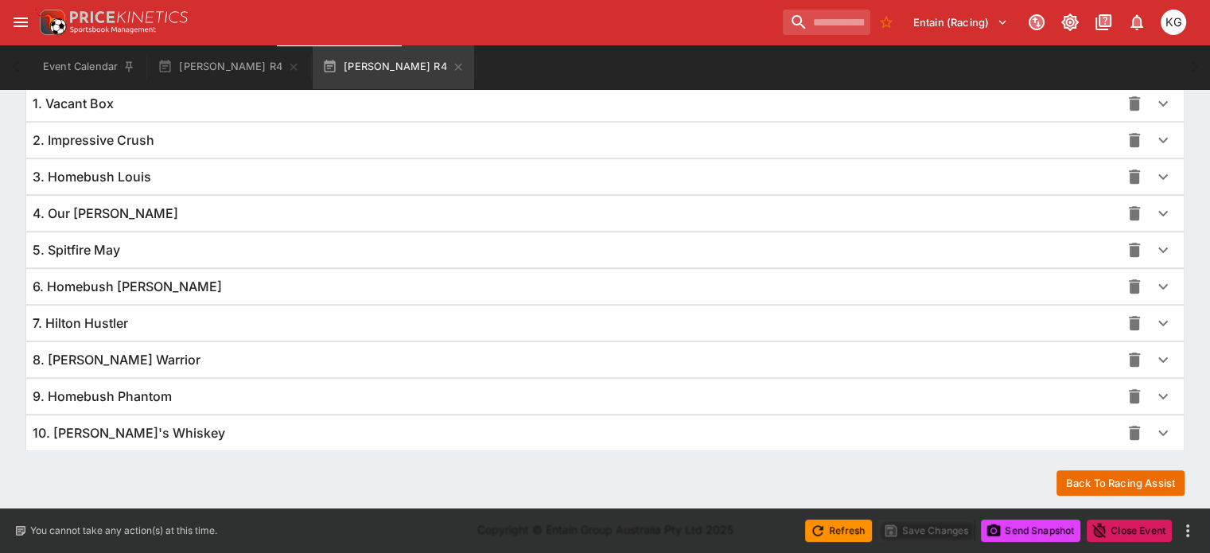
click at [1158, 430] on icon "button" at bounding box center [1163, 433] width 10 height 6
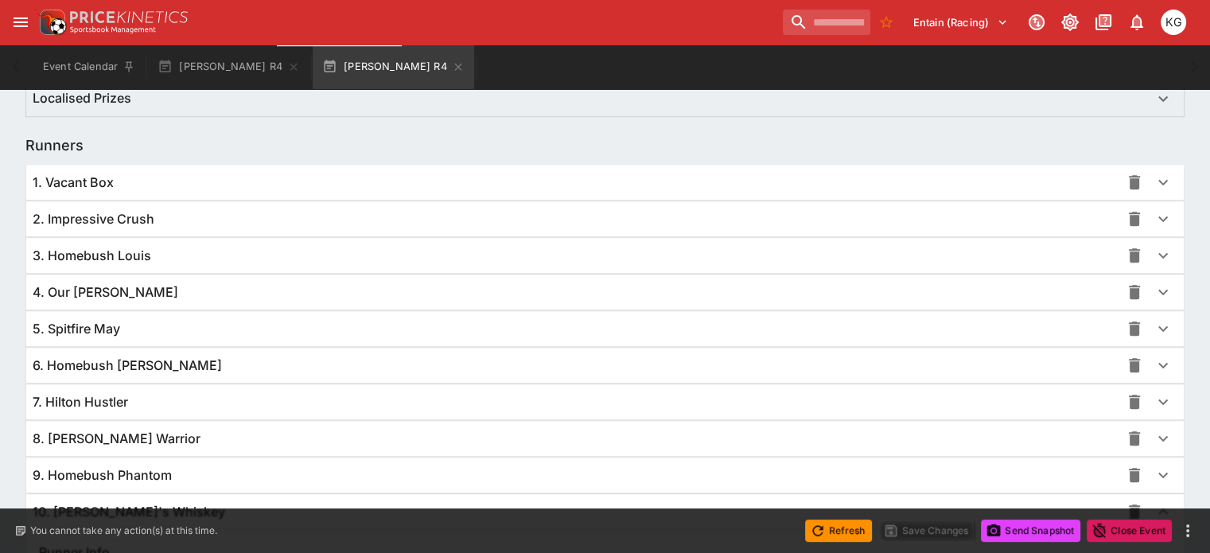
scroll to position [1082, 0]
